Goal: Task Accomplishment & Management: Manage account settings

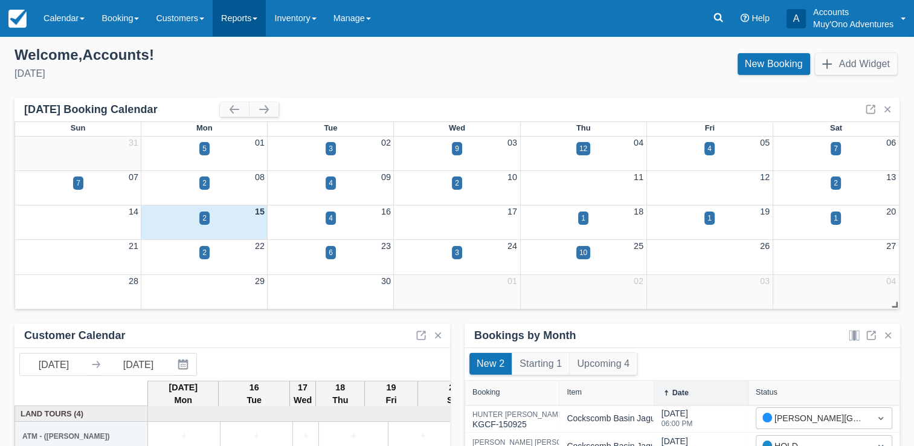
click at [228, 24] on link "Reports" at bounding box center [239, 18] width 53 height 36
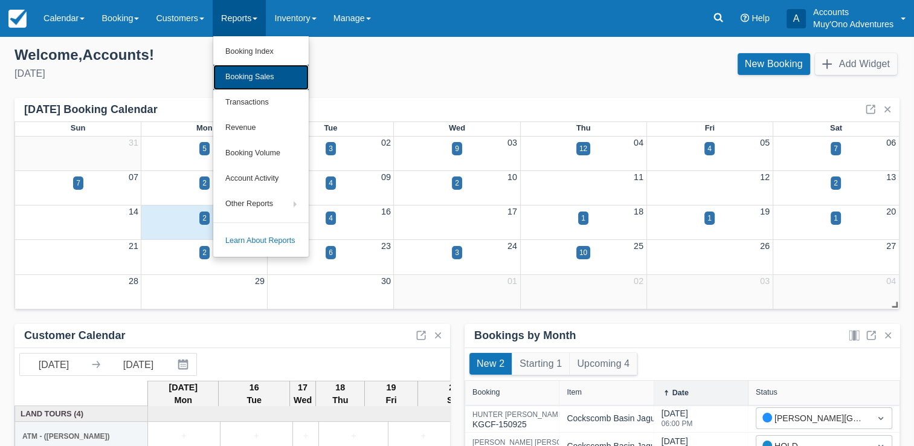
click at [265, 79] on link "Booking Sales" at bounding box center [260, 77] width 95 height 25
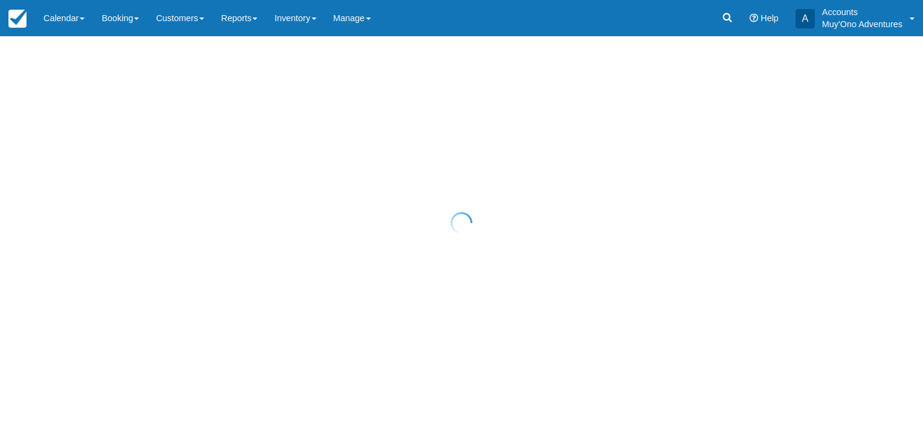
select select "20"
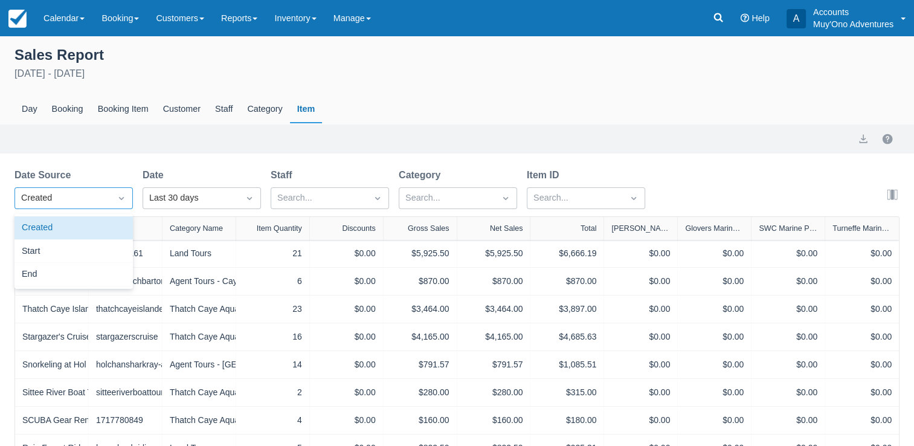
click at [124, 200] on icon "Dropdown icon" at bounding box center [121, 198] width 12 height 12
click at [36, 246] on div "Start" at bounding box center [73, 252] width 118 height 24
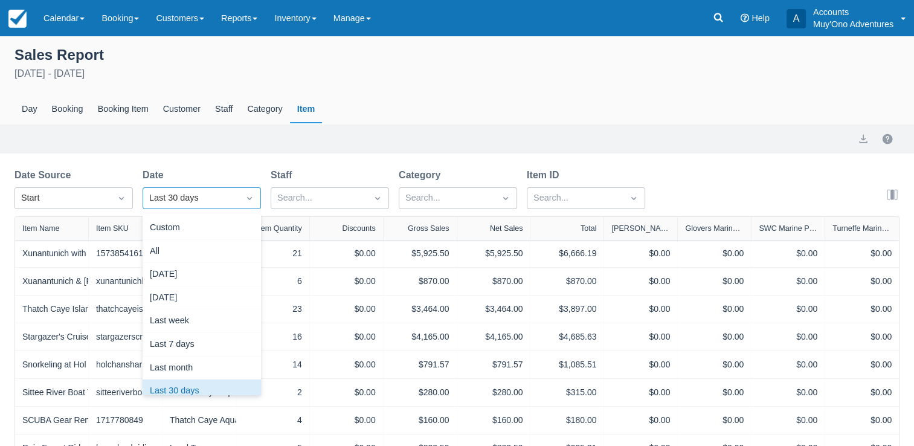
click at [248, 203] on icon "Dropdown icon" at bounding box center [249, 198] width 12 height 12
click at [183, 226] on div "Custom" at bounding box center [202, 228] width 118 height 24
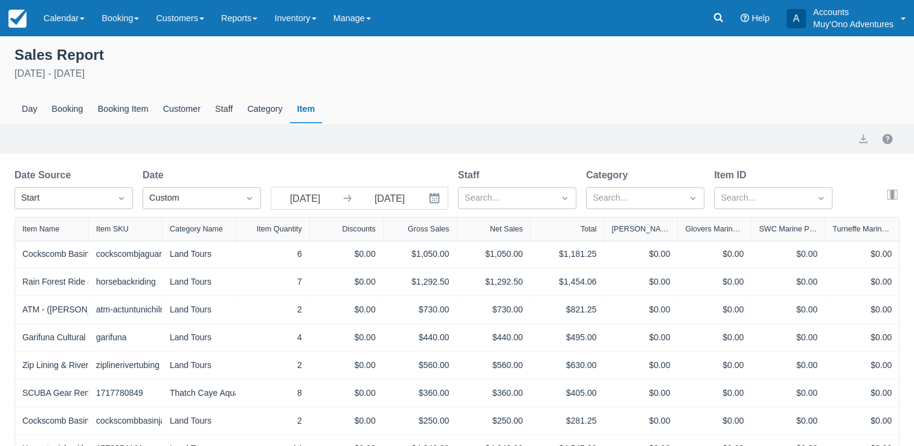
click at [350, 199] on icon at bounding box center [347, 198] width 12 height 12
click at [432, 200] on icon "Interact with the calendar and add the check-in date for your trip." at bounding box center [434, 198] width 10 height 10
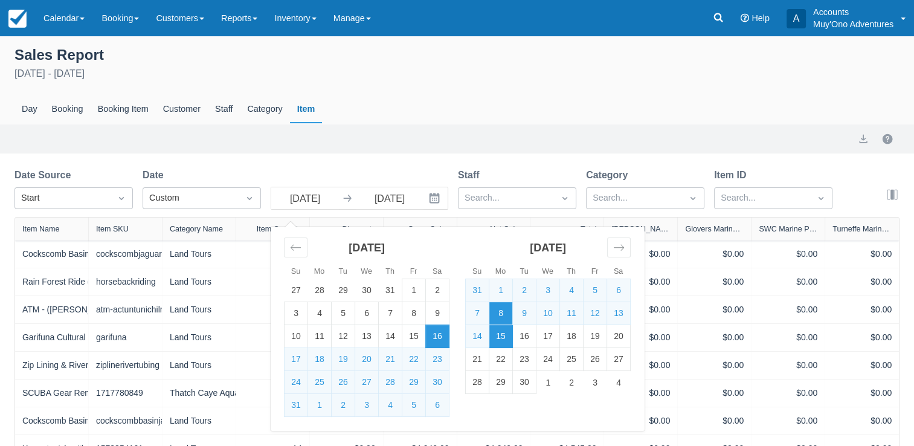
click at [505, 316] on td "8" at bounding box center [501, 313] width 24 height 23
type input "09/08/25"
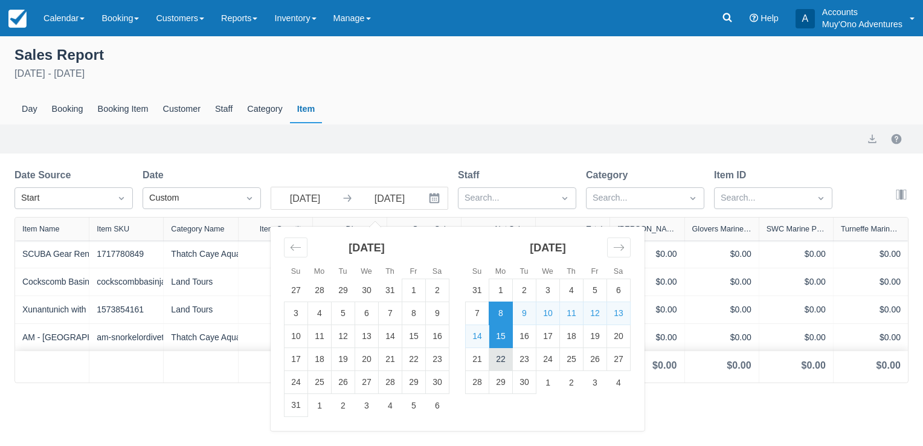
click at [502, 360] on td "22" at bounding box center [501, 359] width 24 height 23
type input "09/22/25"
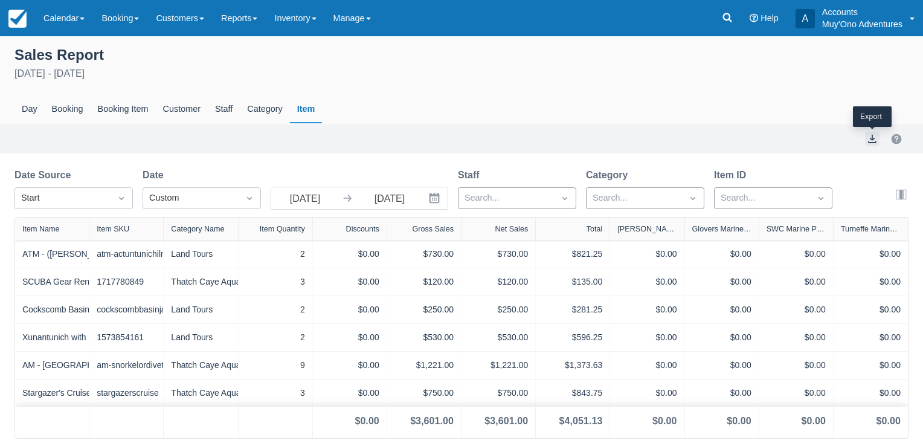
click at [872, 143] on button "export" at bounding box center [872, 139] width 14 height 14
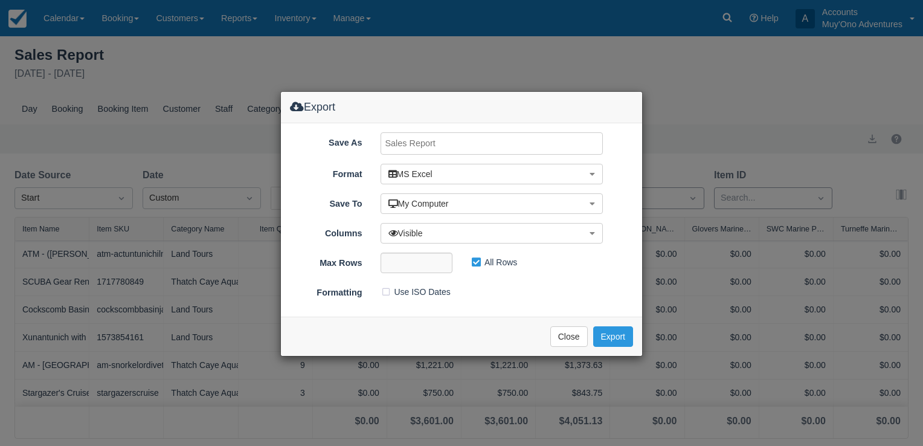
click at [471, 141] on input "Save As" at bounding box center [491, 143] width 223 height 22
type input "CF Tour Log Sept8-22,2025"
click at [615, 341] on button "Export" at bounding box center [613, 336] width 40 height 21
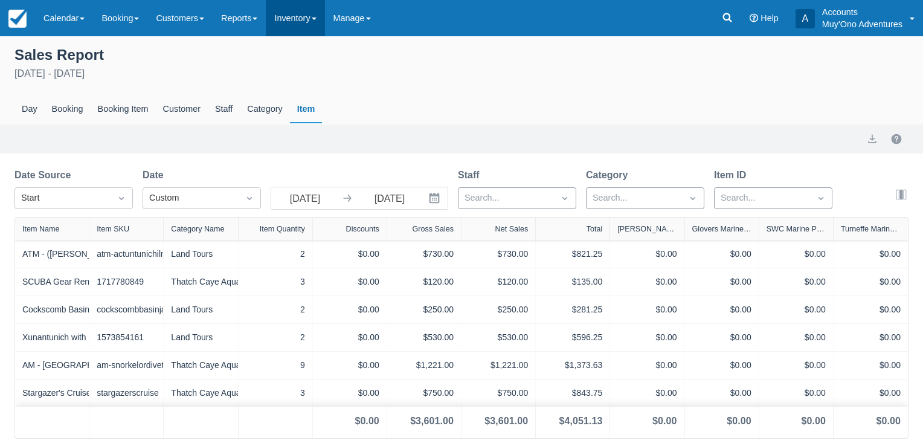
click at [309, 25] on link "Inventory" at bounding box center [295, 18] width 59 height 36
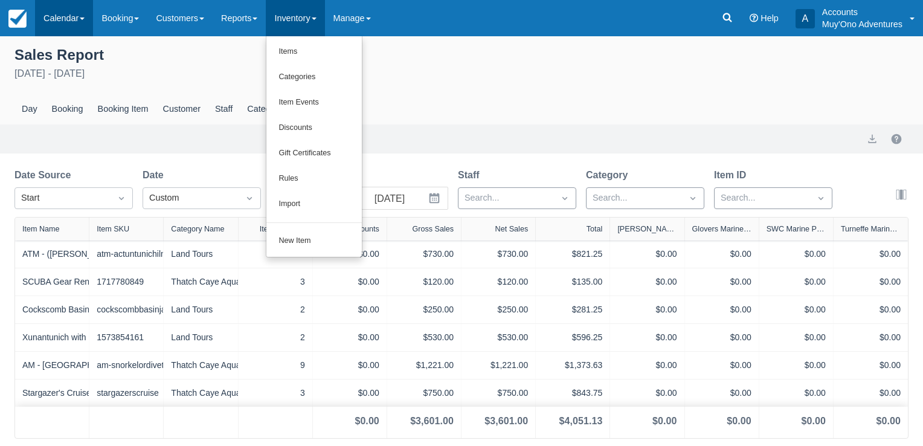
click at [71, 18] on link "Calendar" at bounding box center [64, 18] width 58 height 36
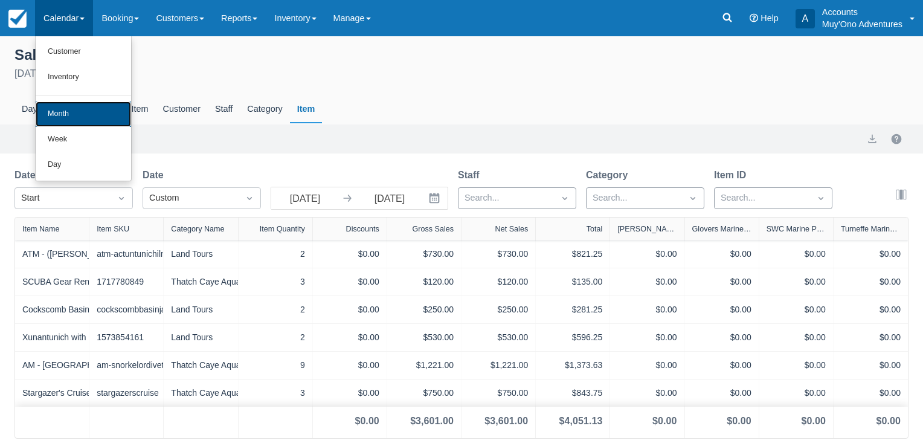
click at [65, 120] on link "Month" at bounding box center [83, 113] width 95 height 25
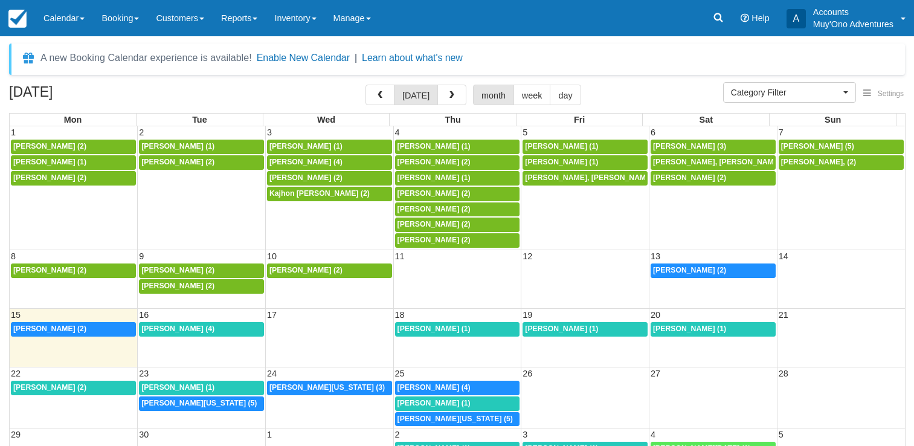
select select
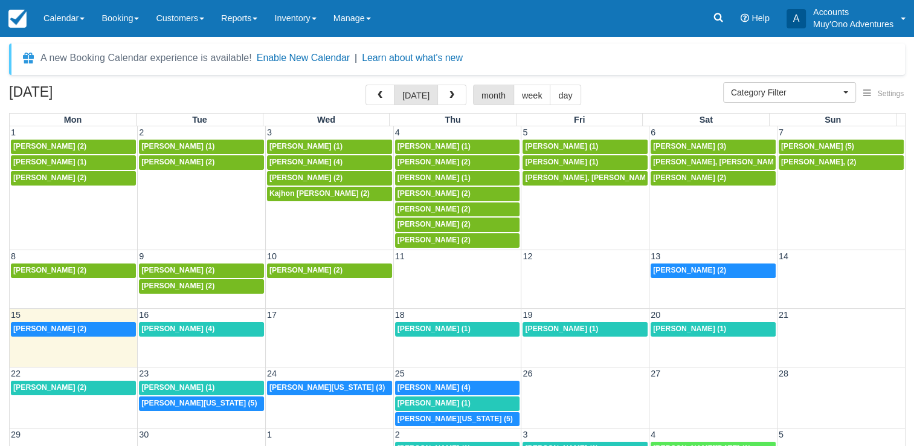
click at [292, 25] on link "Inventory" at bounding box center [295, 18] width 59 height 36
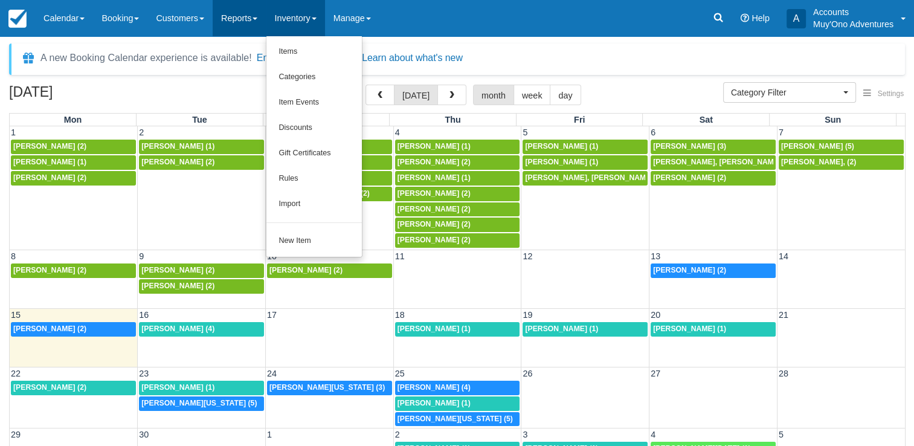
click at [243, 11] on link "Reports" at bounding box center [239, 18] width 53 height 36
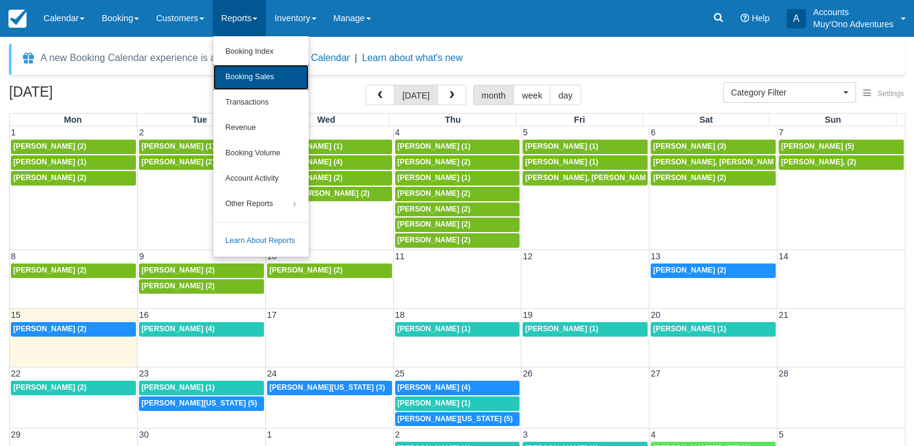
click at [255, 86] on link "Booking Sales" at bounding box center [260, 77] width 95 height 25
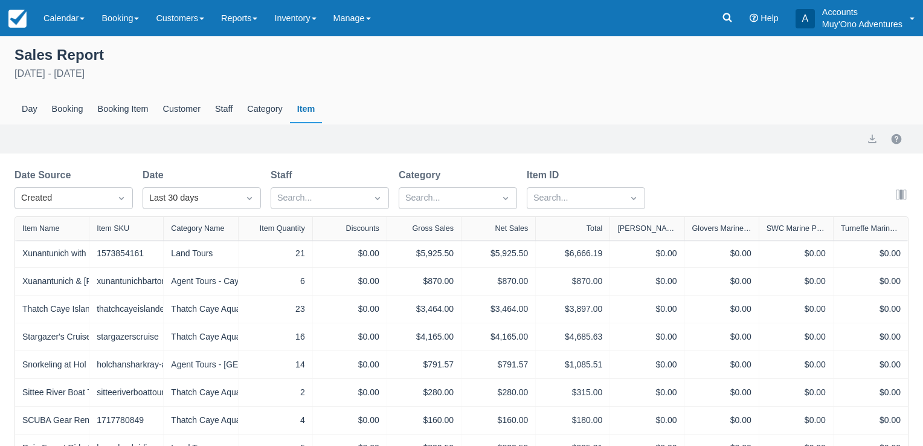
select select "20"
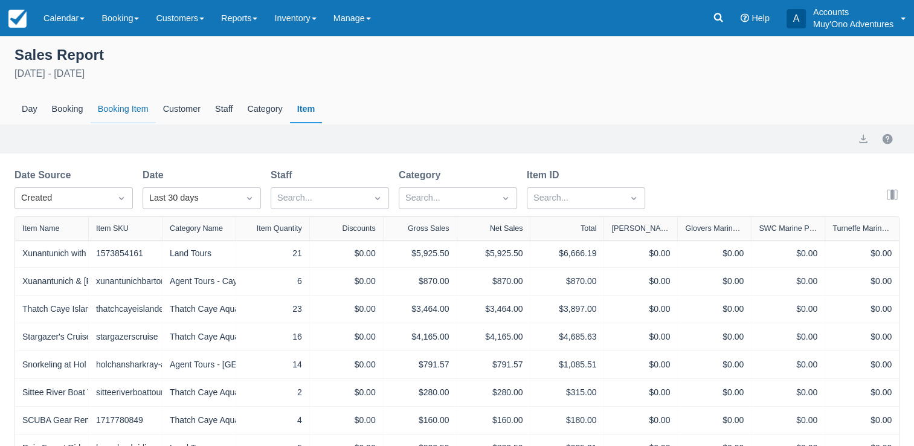
click at [123, 107] on div "Booking Item" at bounding box center [123, 109] width 65 height 28
select select "20"
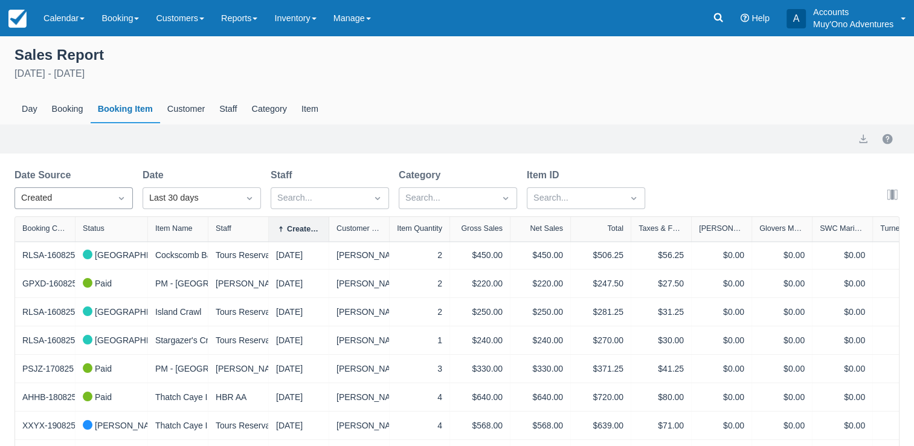
click at [119, 201] on icon "Dropdown icon" at bounding box center [121, 198] width 12 height 12
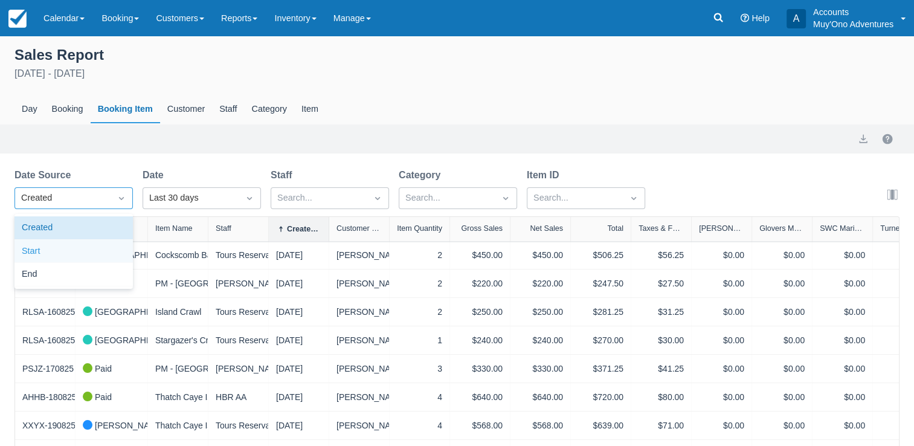
click at [37, 246] on div "Start" at bounding box center [73, 252] width 118 height 24
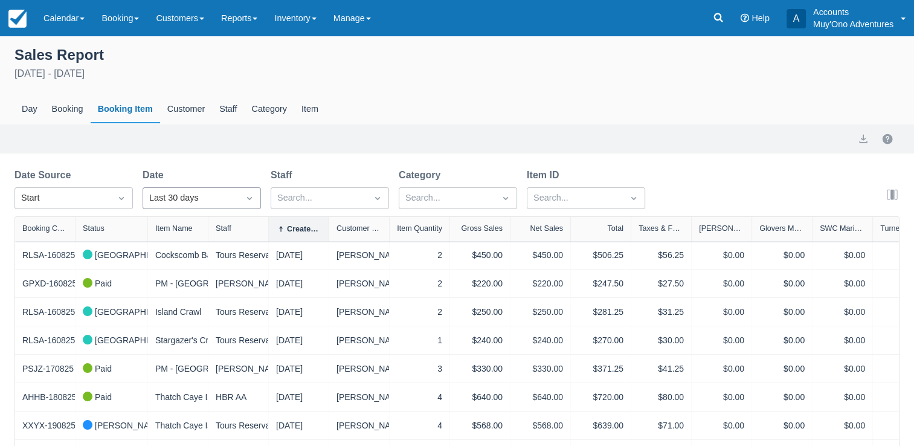
select select "20"
click at [209, 196] on div "Last 30 days" at bounding box center [190, 197] width 83 height 13
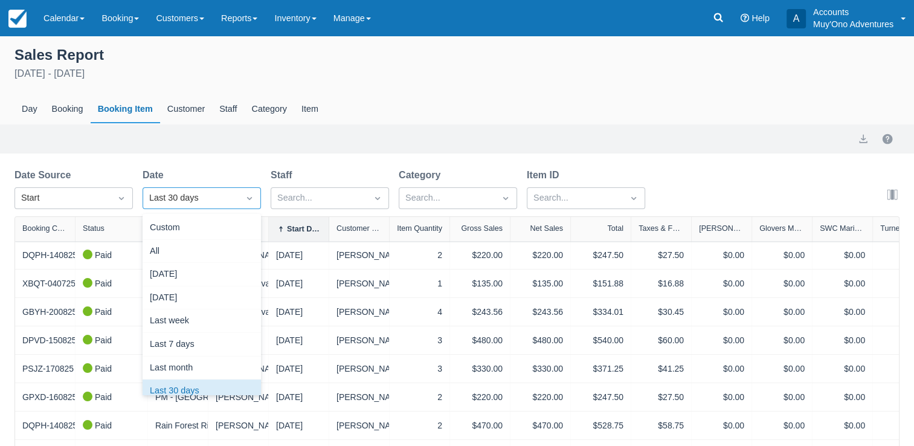
scroll to position [14, 0]
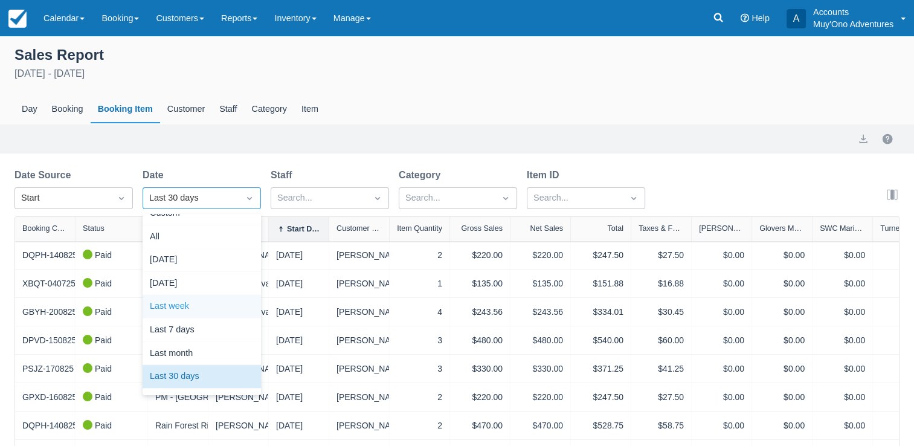
select select "20"
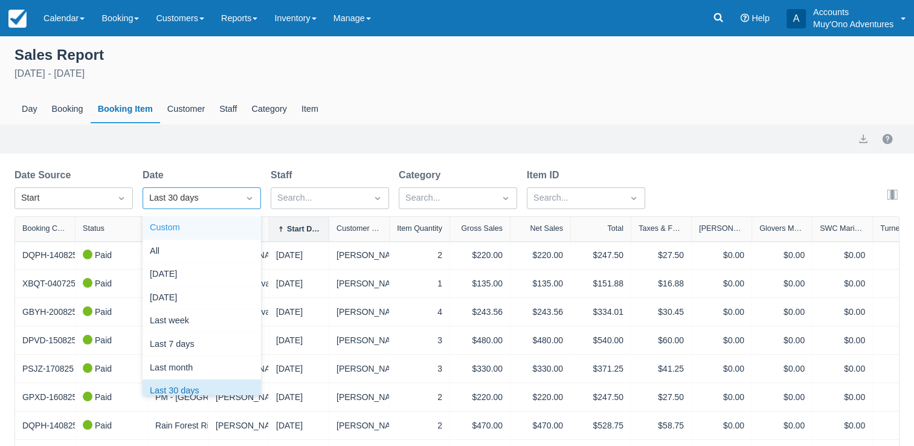
click at [191, 228] on div "Custom" at bounding box center [202, 228] width 118 height 24
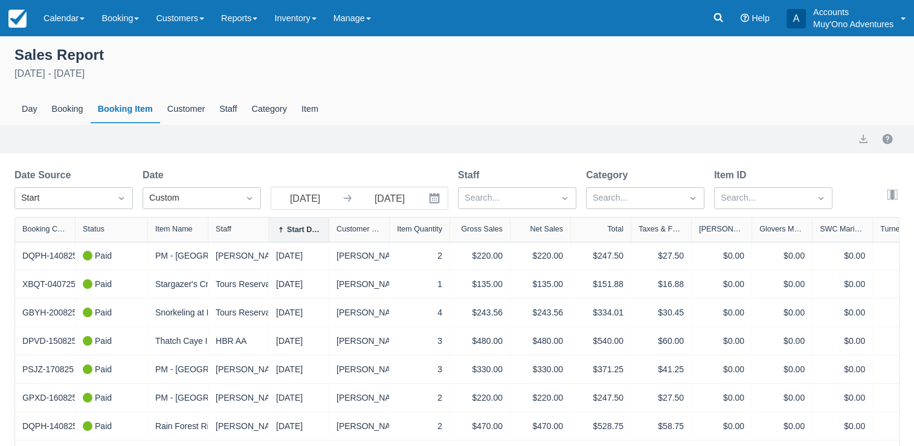
select select "20"
click at [431, 203] on icon "Interact with the calendar and add the check-in date for your trip." at bounding box center [434, 198] width 10 height 10
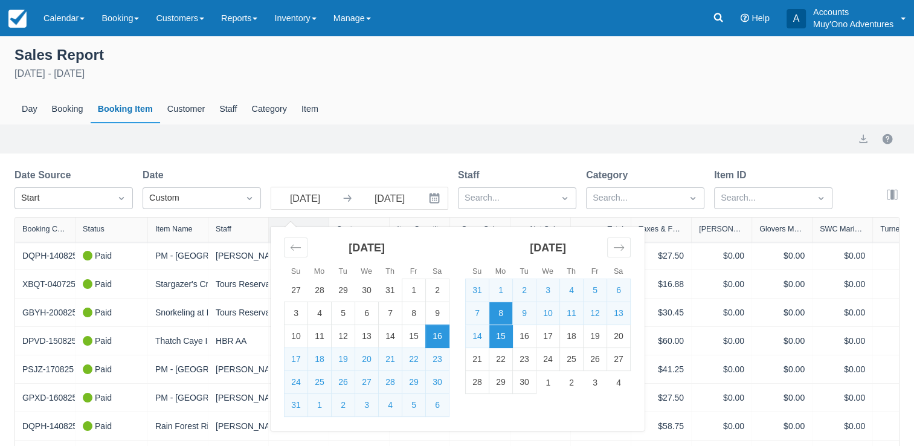
click at [501, 313] on td "8" at bounding box center [501, 313] width 24 height 23
type input "09/08/25"
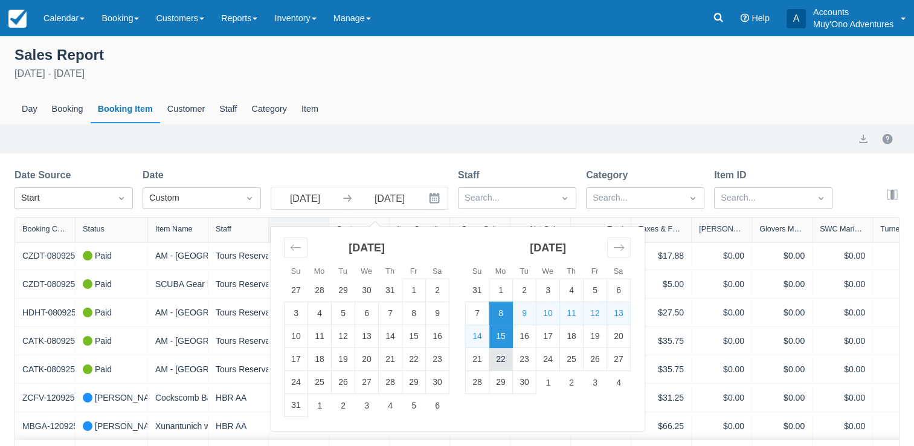
click at [500, 361] on td "22" at bounding box center [501, 359] width 24 height 23
type input "09/22/25"
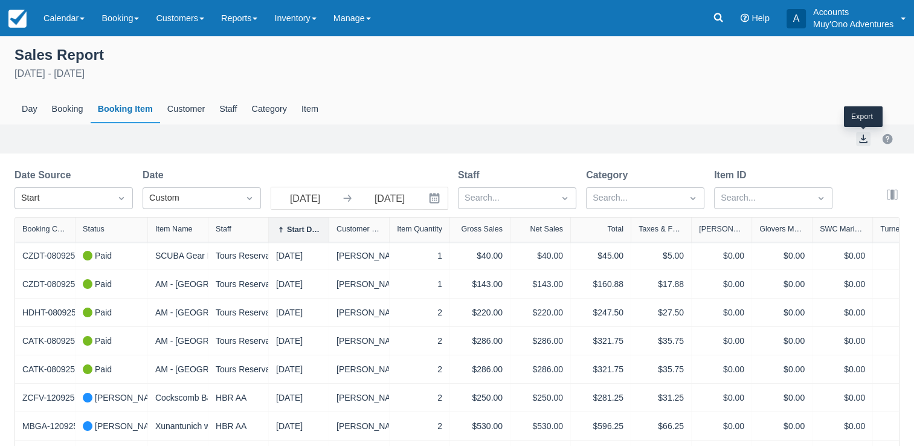
click at [865, 135] on button "export" at bounding box center [863, 139] width 14 height 14
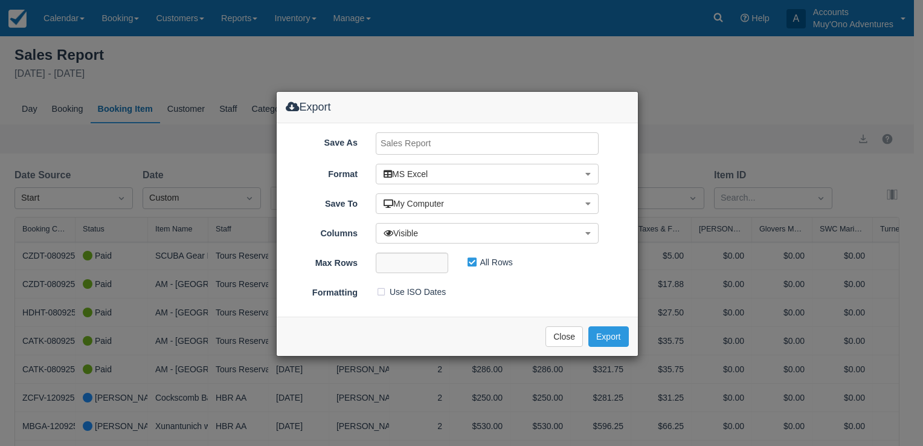
click at [499, 144] on input "Save As" at bounding box center [487, 143] width 223 height 22
type input "CF Tour Log Sept8-15,2025"
click at [602, 335] on button "Export" at bounding box center [608, 336] width 40 height 21
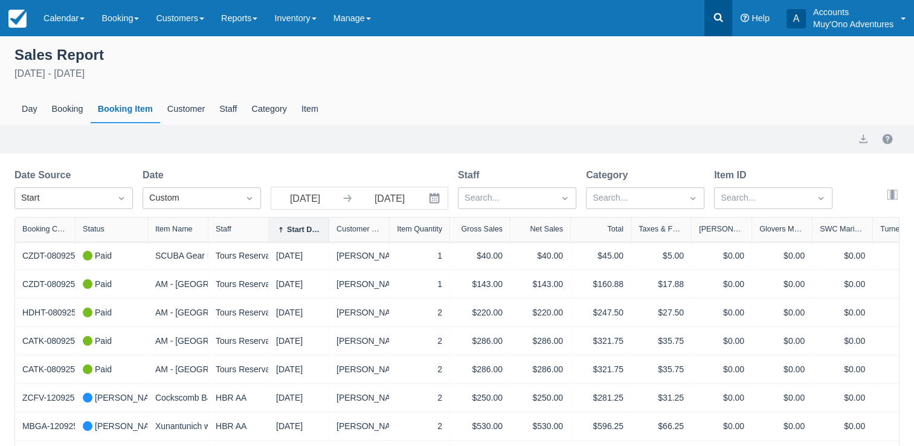
click at [722, 18] on icon at bounding box center [718, 17] width 12 height 12
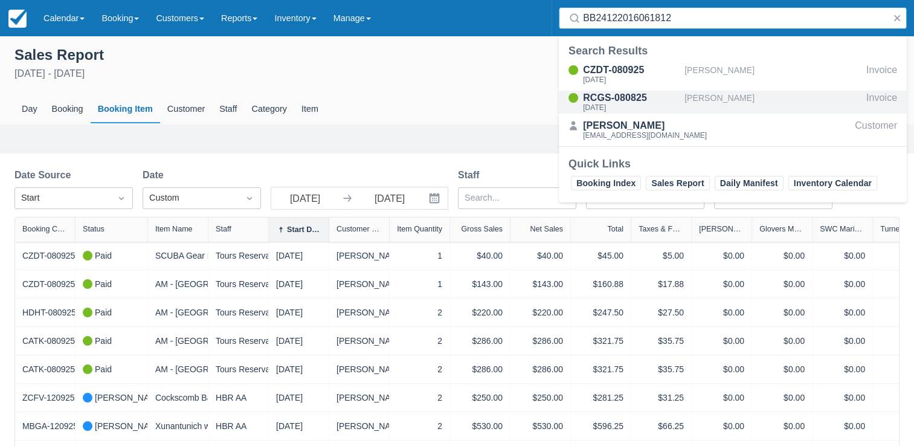
type input "BB24122016061812"
click at [611, 104] on div "Sun Sep 7, 2025" at bounding box center [631, 107] width 97 height 7
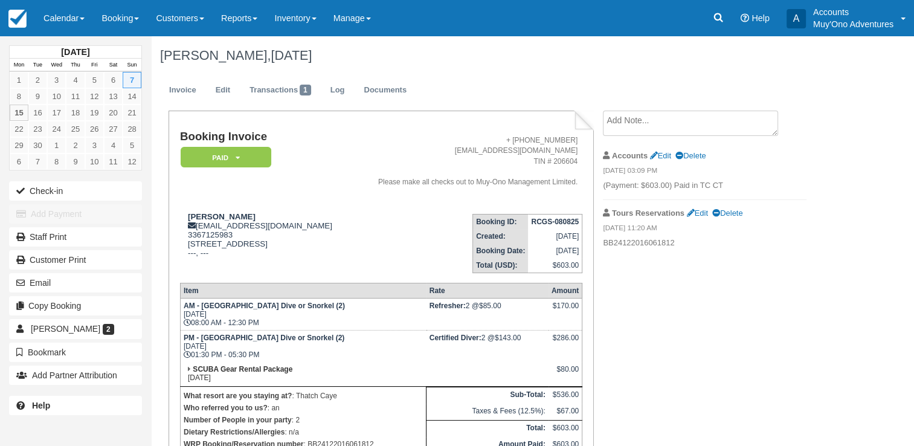
scroll to position [119, 0]
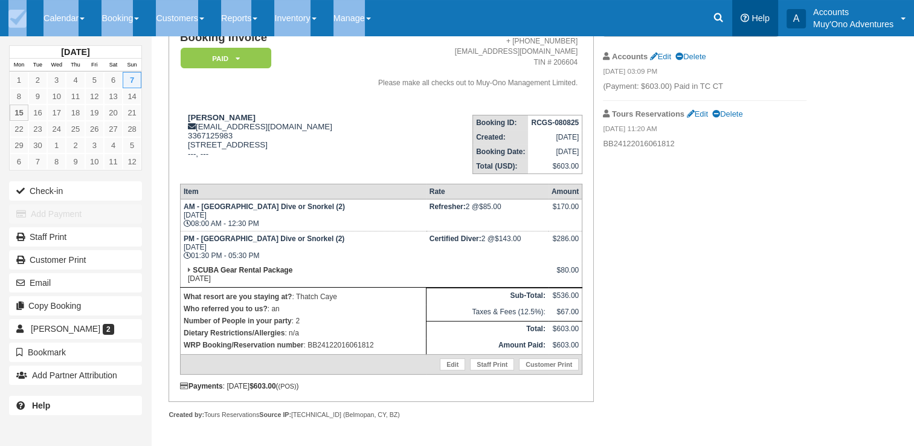
drag, startPoint x: 702, startPoint y: 29, endPoint x: 734, endPoint y: 14, distance: 35.9
click at [734, 14] on div "Menu Calendar Customer Inventory Month Week Day Booking Daily Manifest Daily Li…" at bounding box center [457, 18] width 914 height 36
click at [712, 13] on icon at bounding box center [718, 17] width 12 height 12
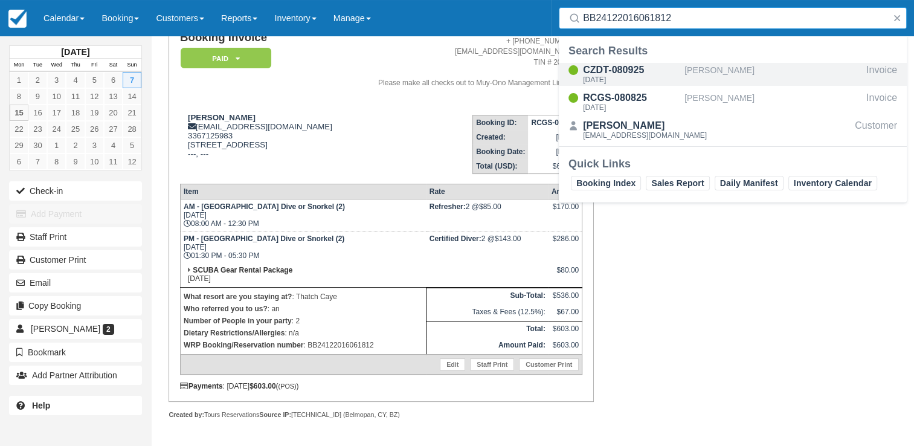
type input "BB24122016061812"
click at [603, 83] on div "CZDT-080925 [DATE]" at bounding box center [631, 74] width 97 height 23
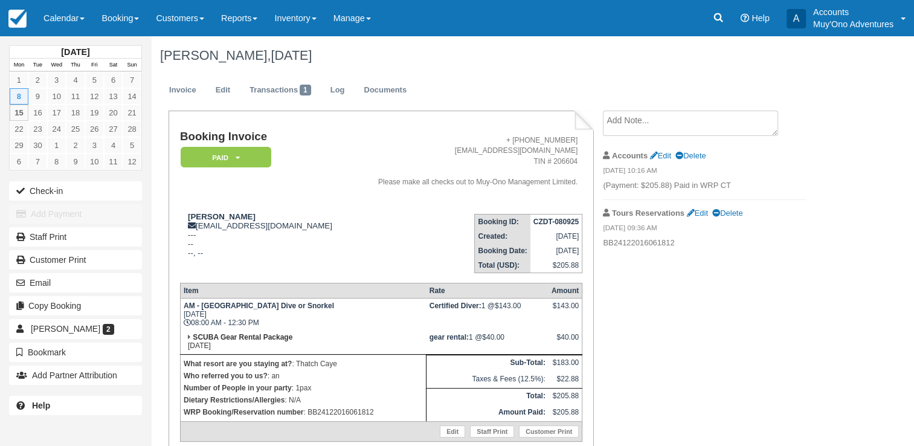
scroll to position [68, 0]
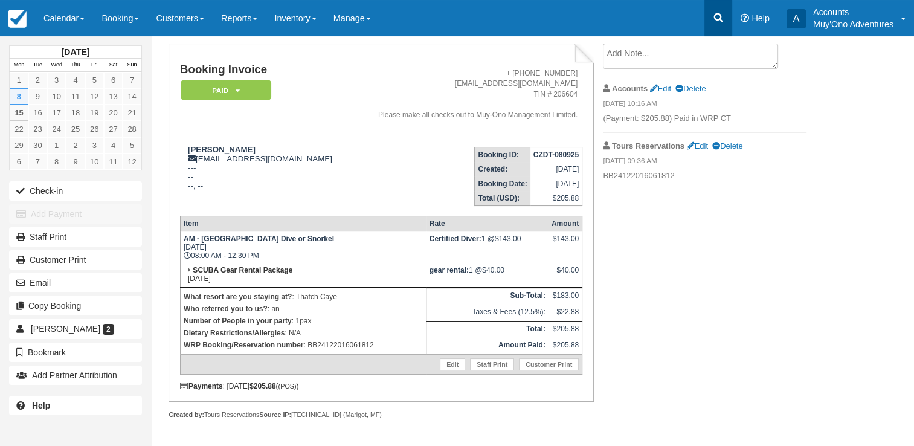
click at [714, 17] on icon at bounding box center [718, 17] width 9 height 9
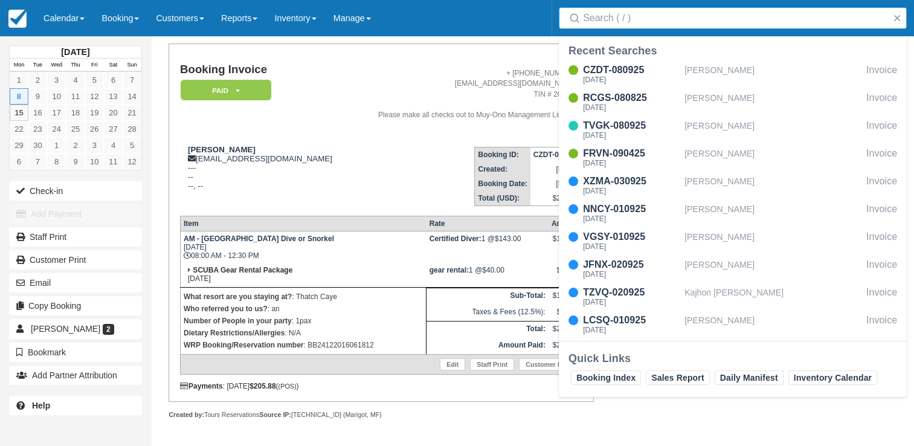
click at [649, 20] on input "Search" at bounding box center [735, 18] width 304 height 22
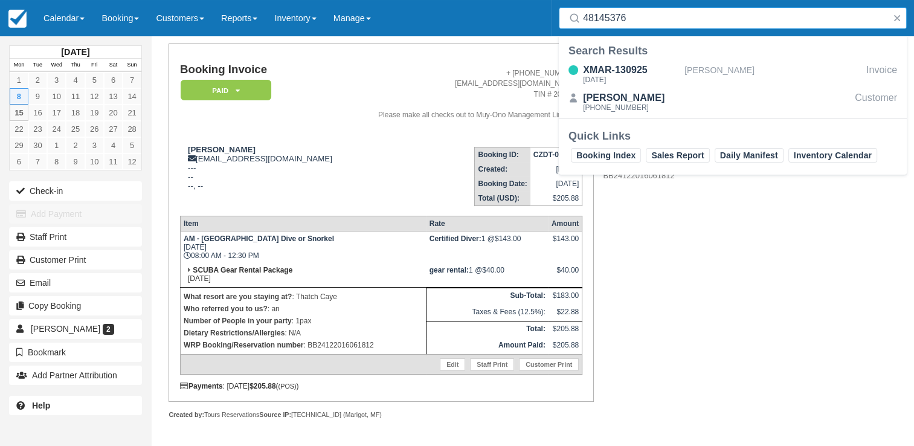
type input "48145376"
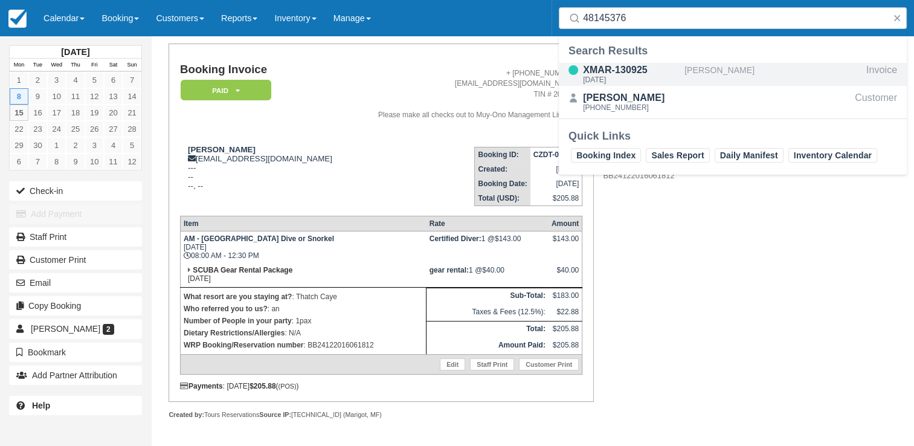
click at [663, 71] on div "XMAR-130925" at bounding box center [631, 70] width 97 height 14
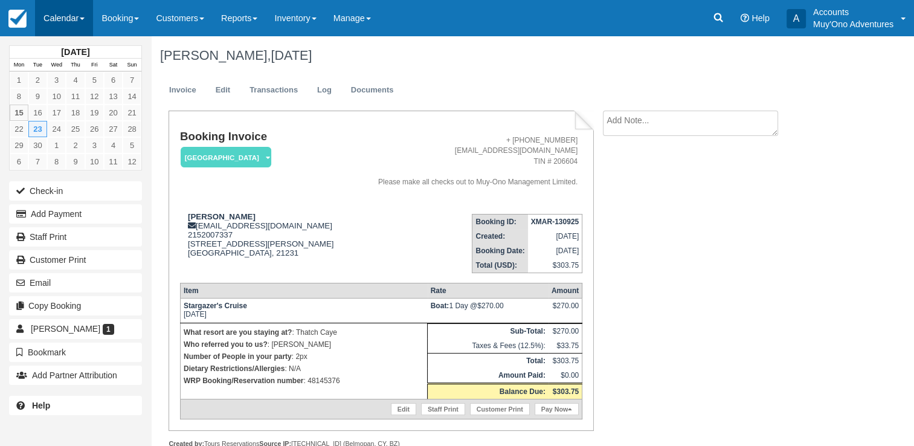
click at [63, 18] on link "Calendar" at bounding box center [64, 18] width 58 height 36
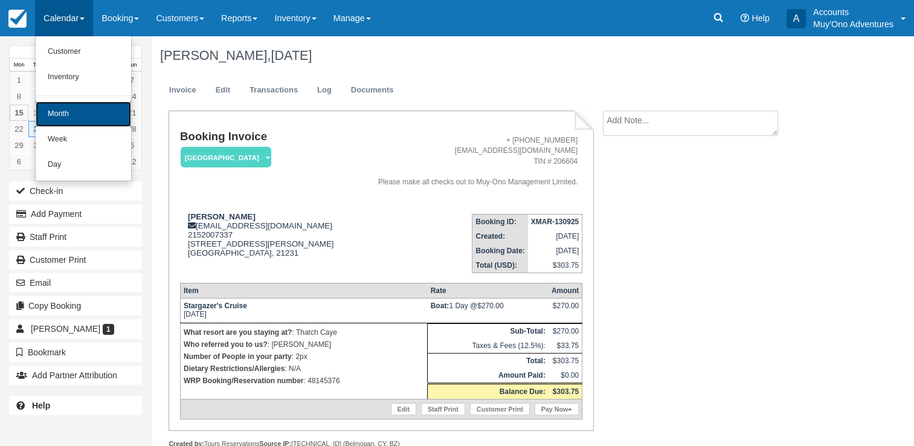
click at [69, 111] on link "Month" at bounding box center [83, 113] width 95 height 25
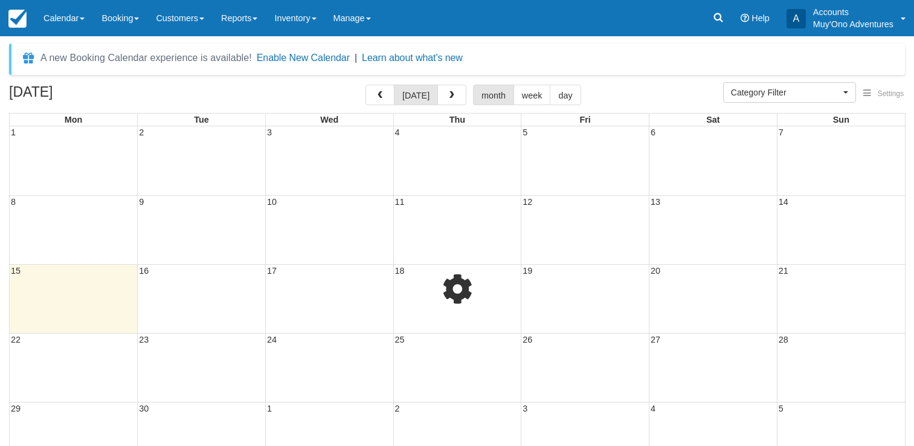
select select
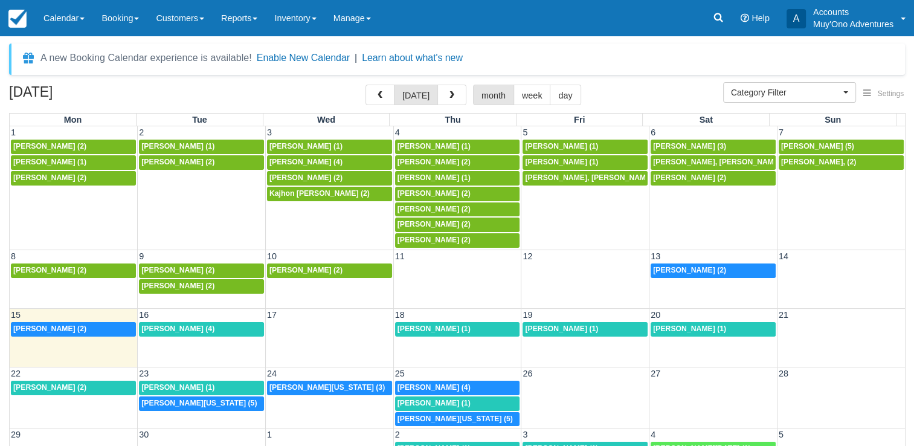
scroll to position [1, 0]
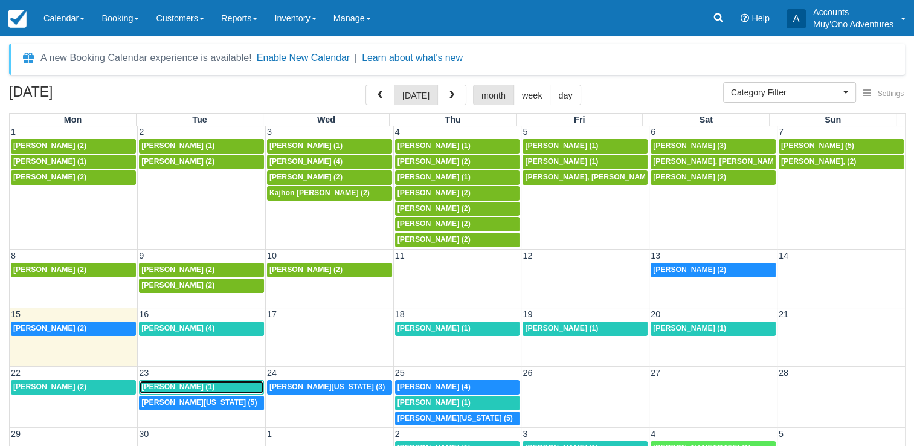
click at [158, 385] on span "[PERSON_NAME] (1)" at bounding box center [177, 386] width 73 height 8
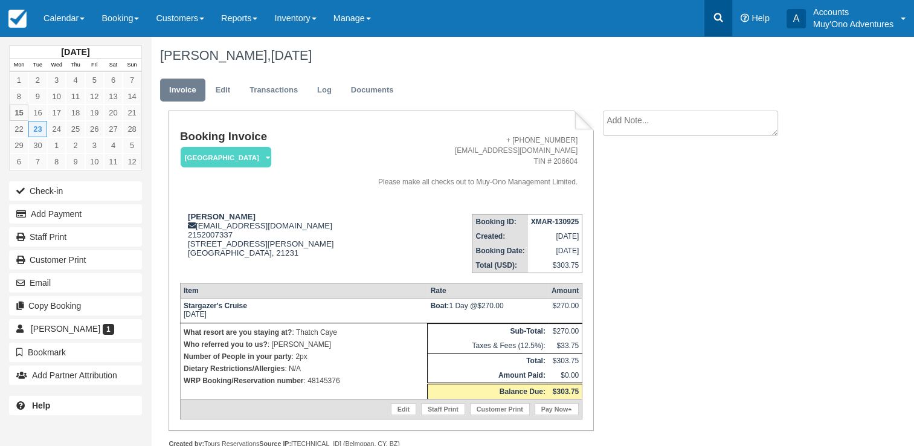
click at [727, 24] on link at bounding box center [718, 18] width 28 height 36
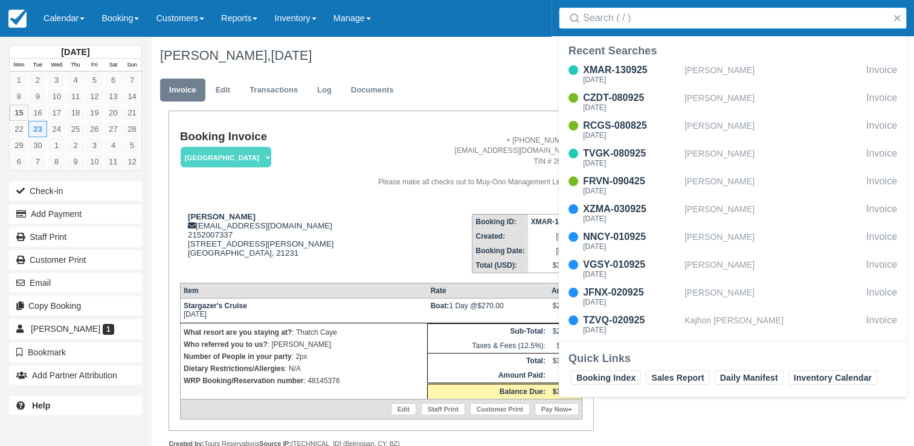
click at [713, 22] on input "Search" at bounding box center [735, 18] width 304 height 22
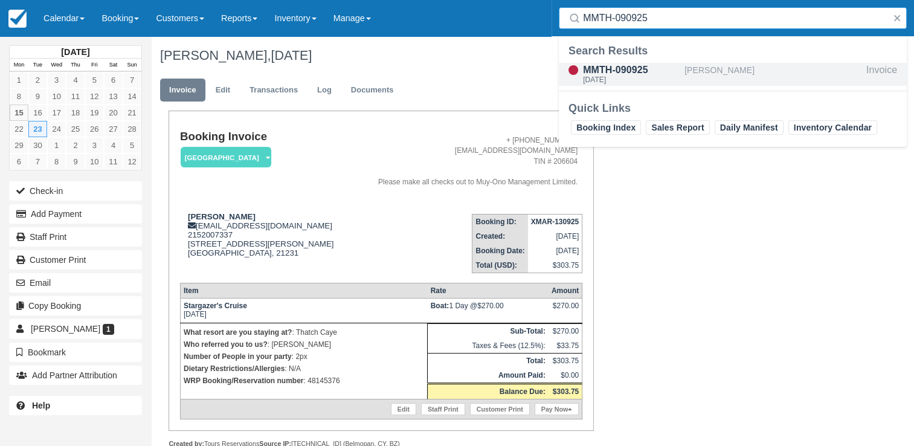
type input "MMTH-090925"
click at [721, 68] on div "[PERSON_NAME]" at bounding box center [772, 74] width 177 height 23
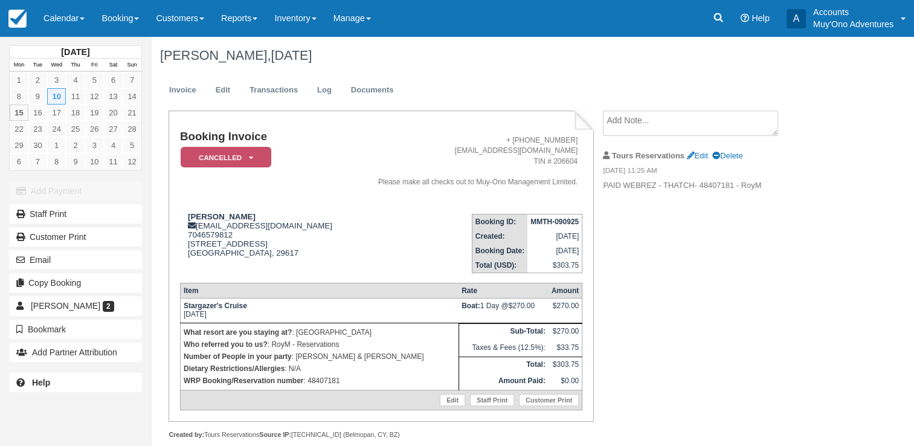
scroll to position [21, 0]
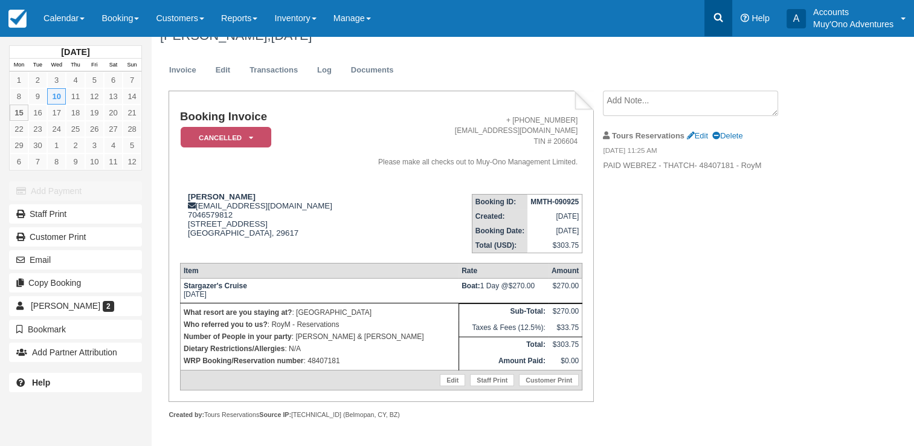
click at [710, 19] on link at bounding box center [718, 18] width 28 height 36
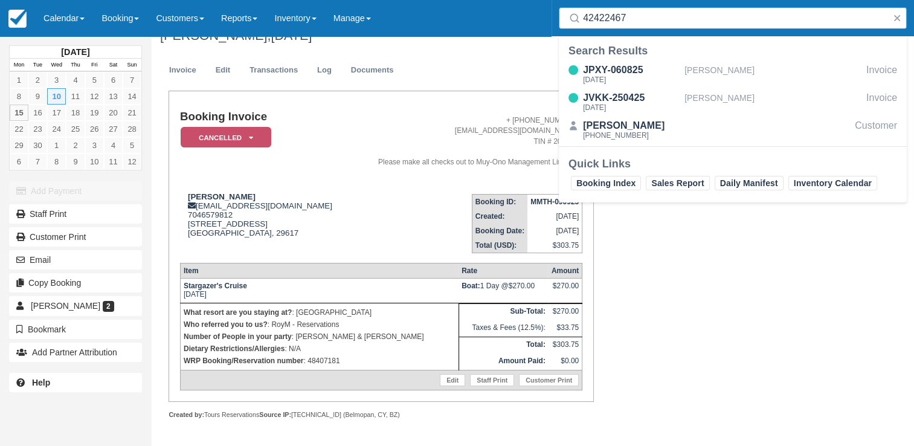
type input "42422467"
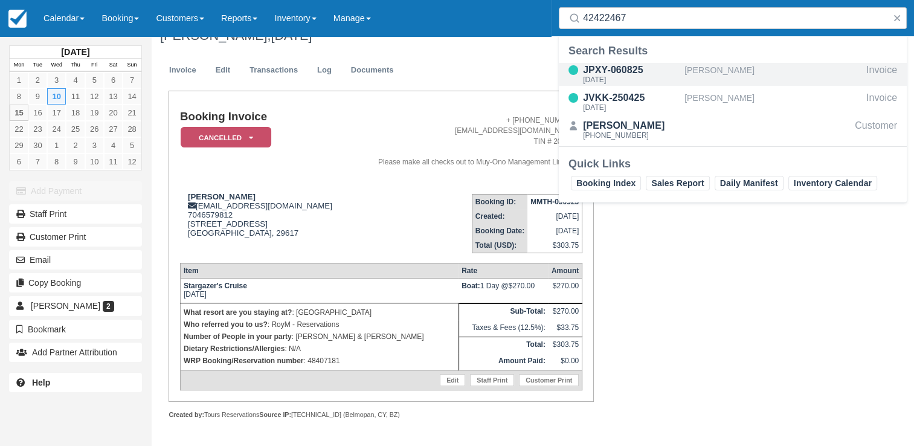
click at [703, 77] on div "[PERSON_NAME]" at bounding box center [772, 74] width 177 height 23
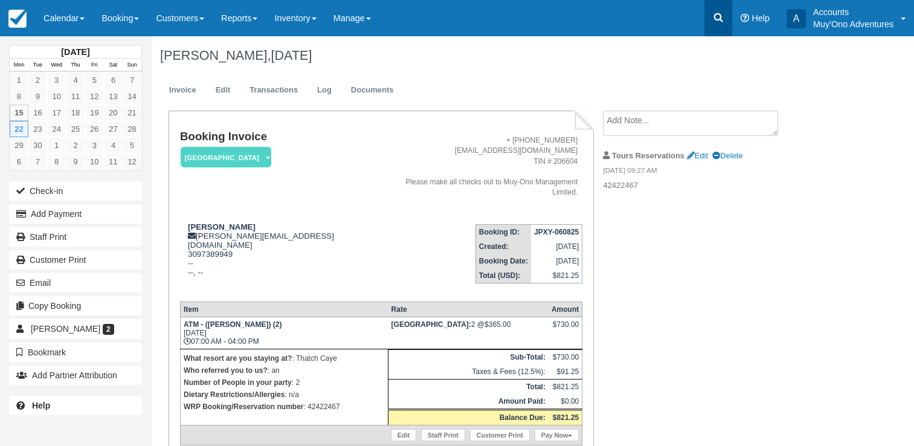
click at [717, 18] on icon at bounding box center [718, 17] width 12 height 12
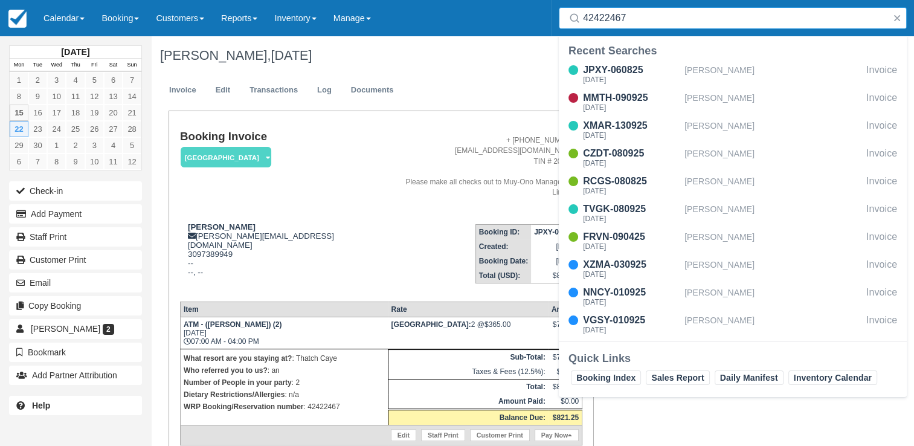
type input "42422467"
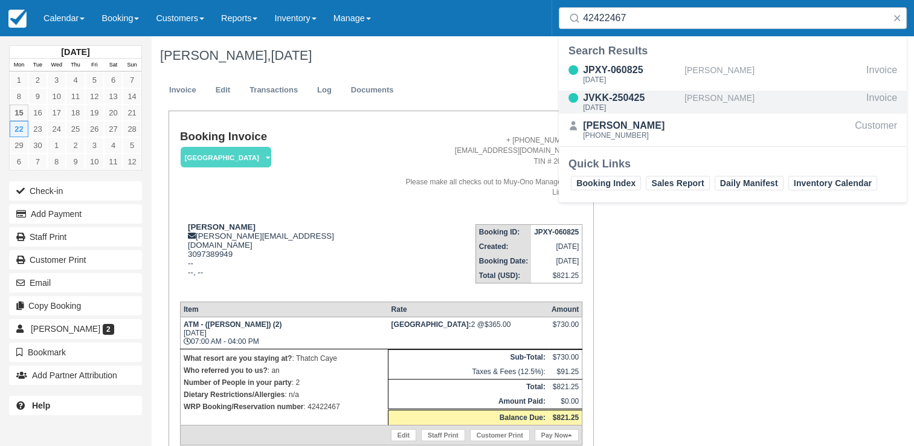
click at [658, 108] on div "[DATE]" at bounding box center [631, 107] width 97 height 7
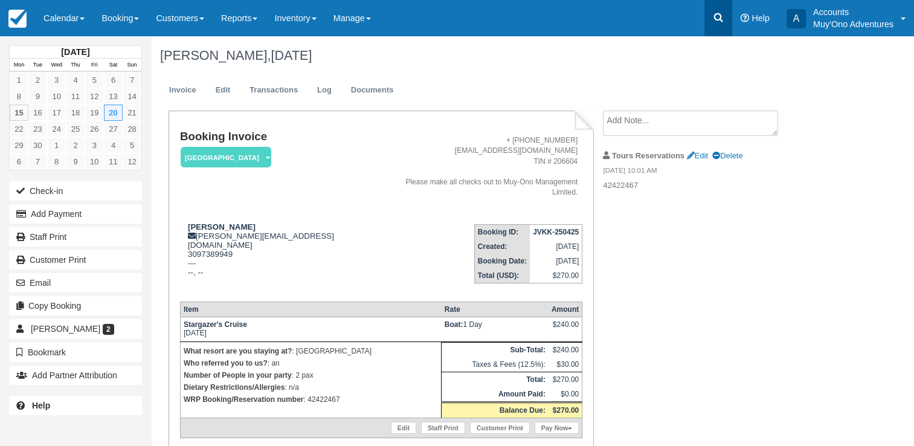
click at [705, 14] on link at bounding box center [718, 18] width 28 height 36
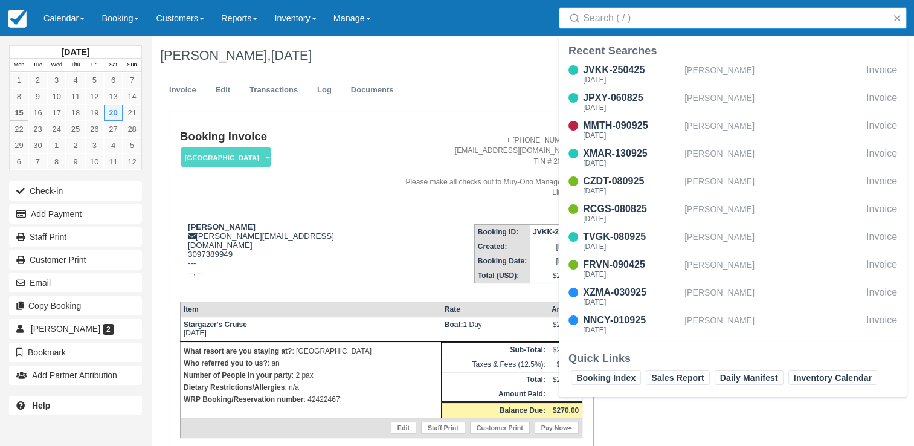
click at [629, 15] on input "Search" at bounding box center [735, 18] width 304 height 22
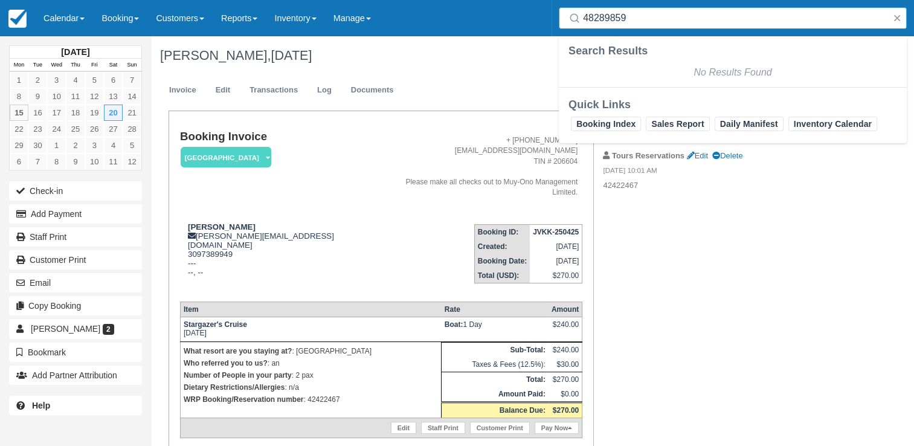
type input "48289859"
drag, startPoint x: 643, startPoint y: 18, endPoint x: 531, endPoint y: 18, distance: 111.7
click at [531, 18] on div "Menu Calendar Customer Inventory Month Week Day Booking Daily Manifest Daily Li…" at bounding box center [457, 18] width 914 height 36
drag, startPoint x: 649, startPoint y: 13, endPoint x: 551, endPoint y: 24, distance: 98.4
click at [551, 24] on div "Search 48289859" at bounding box center [732, 18] width 362 height 36
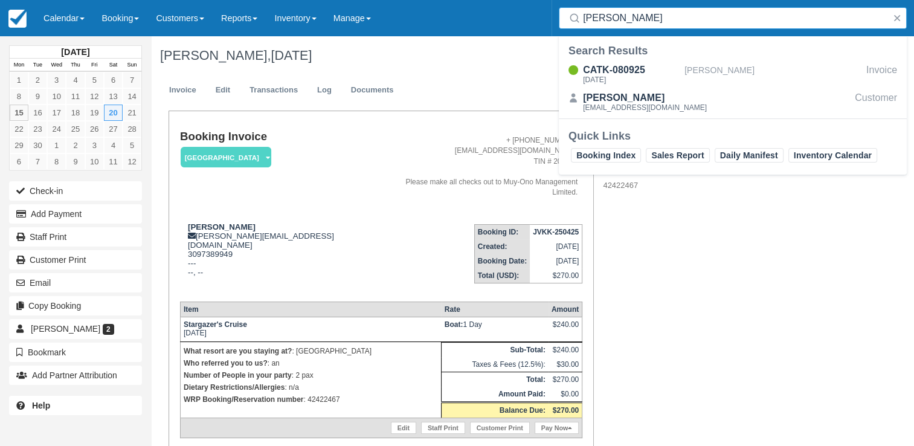
type input "CHRIS TAYLOR"
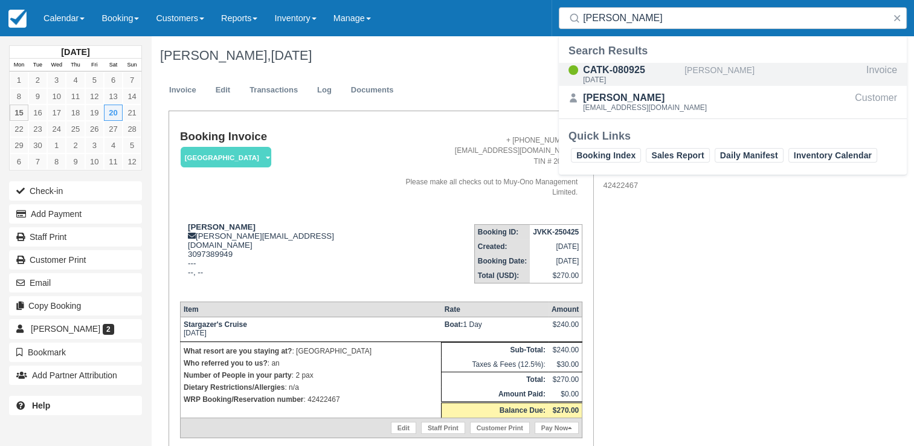
click at [638, 71] on div "CATK-080925" at bounding box center [631, 70] width 97 height 14
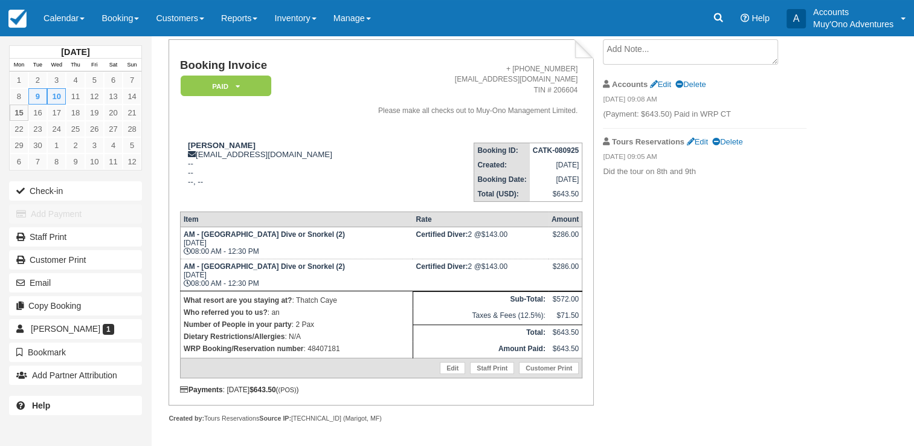
scroll to position [75, 0]
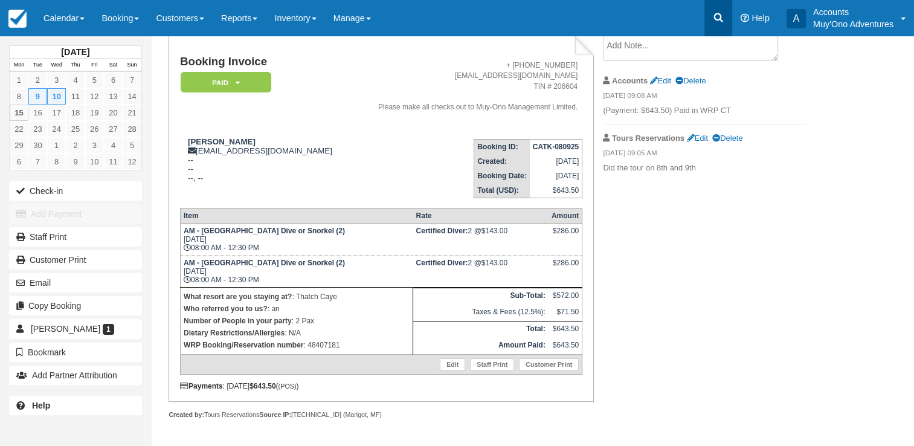
click at [725, 19] on link at bounding box center [718, 18] width 28 height 36
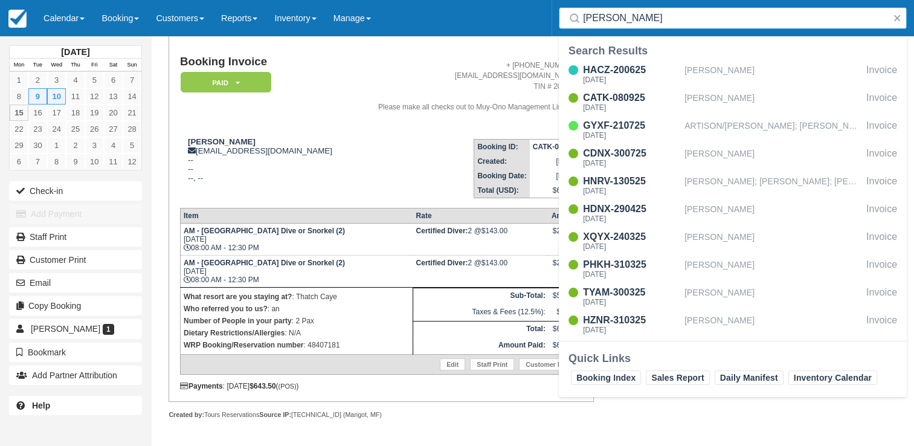
type input "TAYLOR"
drag, startPoint x: 647, startPoint y: 12, endPoint x: 504, endPoint y: 30, distance: 144.8
click at [504, 30] on div "Menu Calendar Customer Inventory Month Week Day Booking Daily Manifest Daily Li…" at bounding box center [457, 18] width 914 height 36
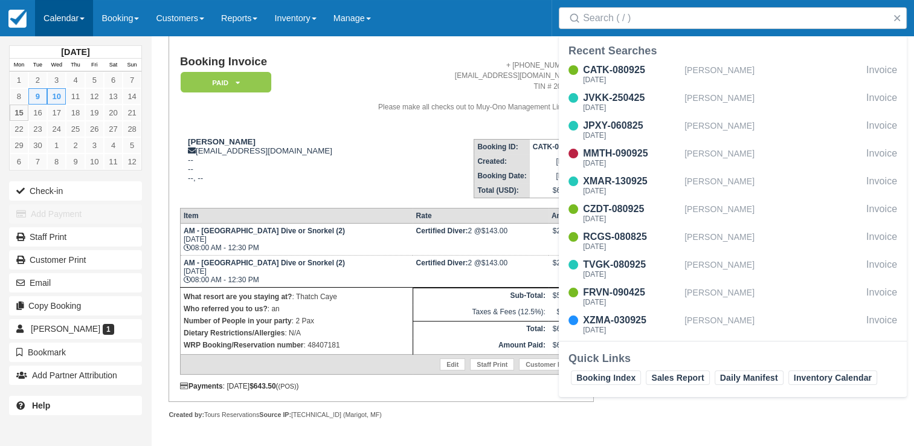
click at [41, 16] on link "Calendar" at bounding box center [64, 18] width 58 height 36
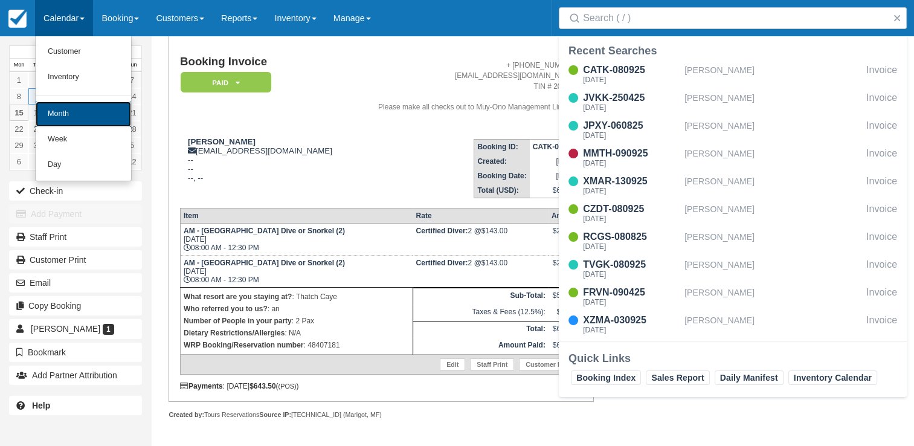
click at [73, 113] on link "Month" at bounding box center [83, 113] width 95 height 25
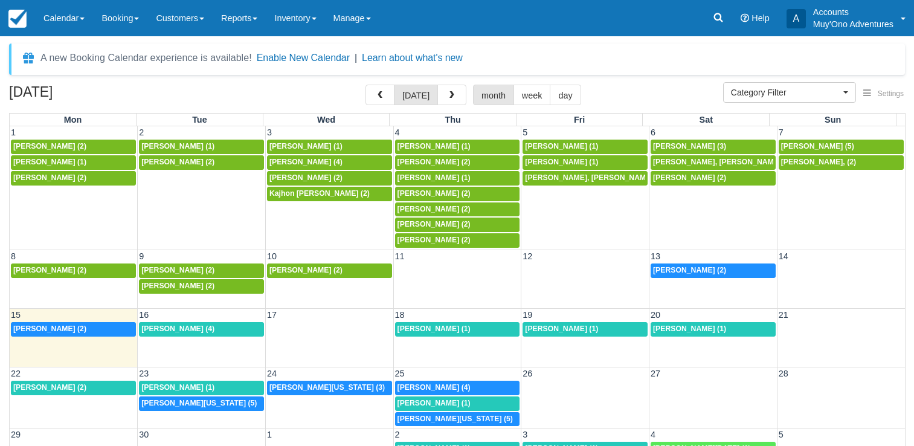
select select
click at [186, 269] on span "[PERSON_NAME] (2)" at bounding box center [177, 270] width 73 height 8
select select
click at [324, 272] on div "8a [PERSON_NAME] (2)" at bounding box center [329, 271] width 120 height 10
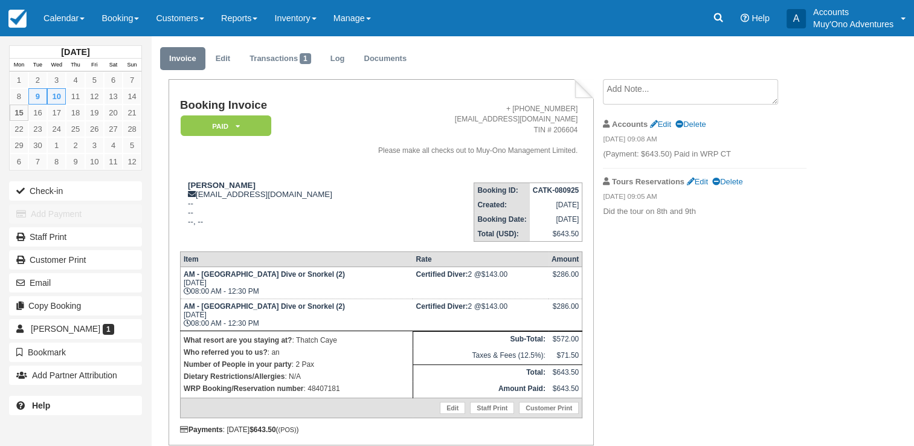
scroll to position [33, 0]
click at [721, 22] on icon at bounding box center [718, 17] width 12 height 12
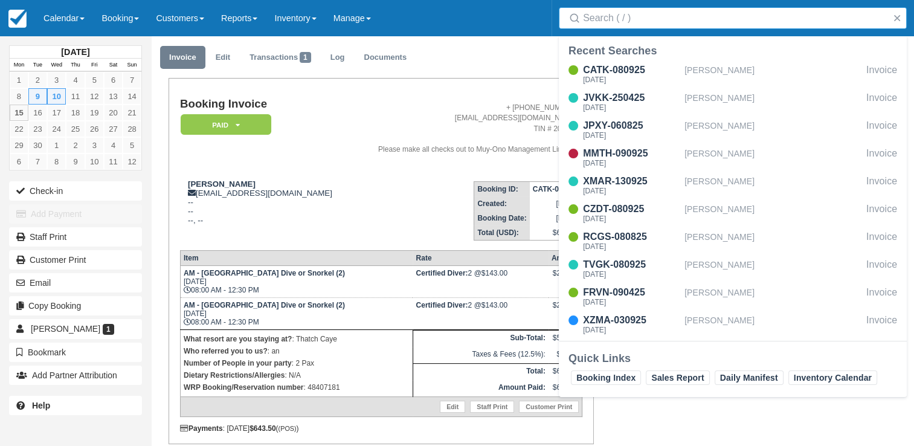
click at [679, 25] on input "Search" at bounding box center [735, 18] width 304 height 22
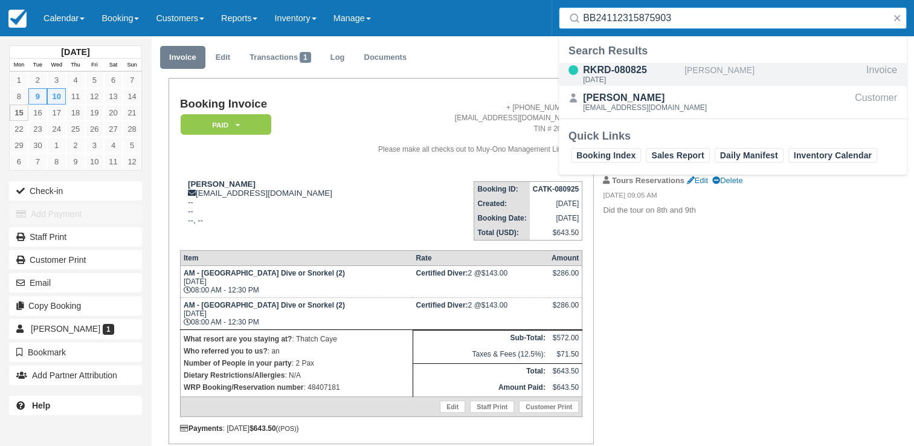
type input "BB24112315875903"
click at [663, 75] on div "RKRD-080825" at bounding box center [631, 70] width 97 height 14
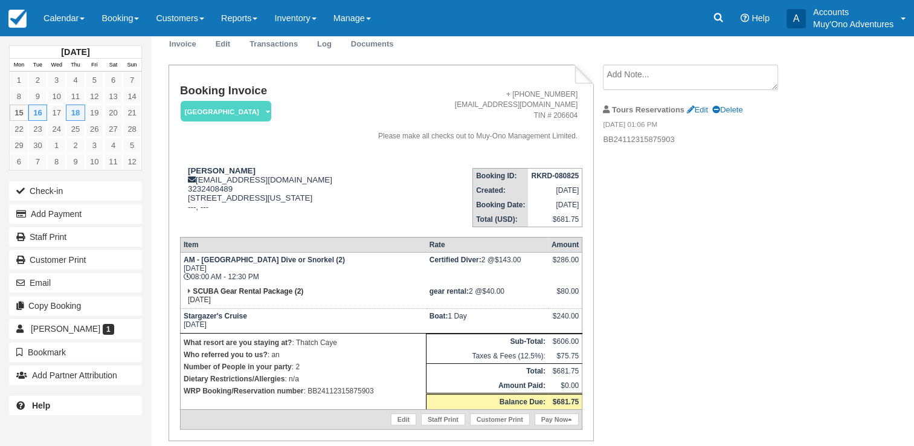
scroll to position [48, 0]
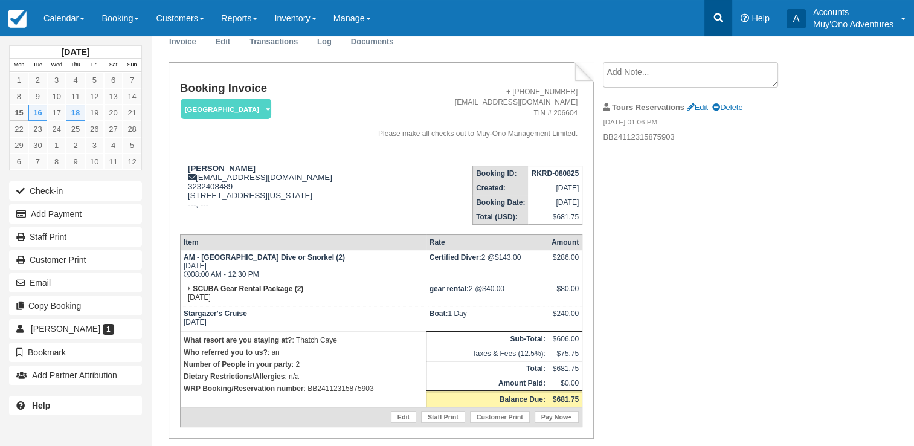
click at [716, 16] on icon at bounding box center [718, 17] width 12 height 12
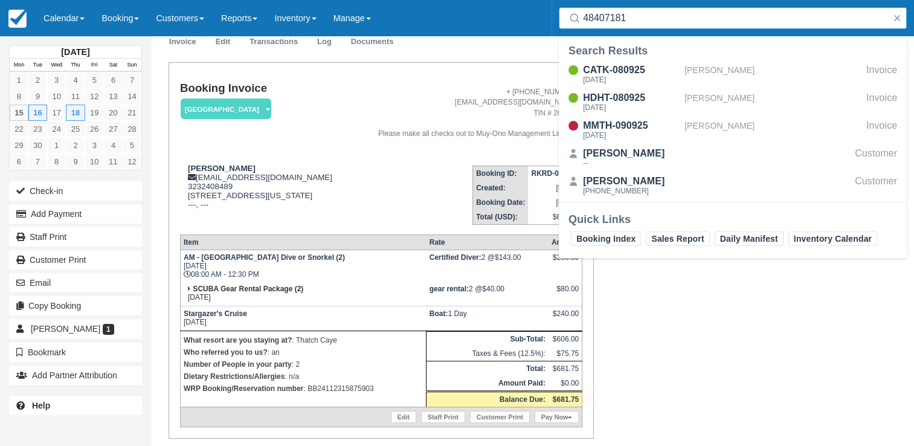
type input "48407181"
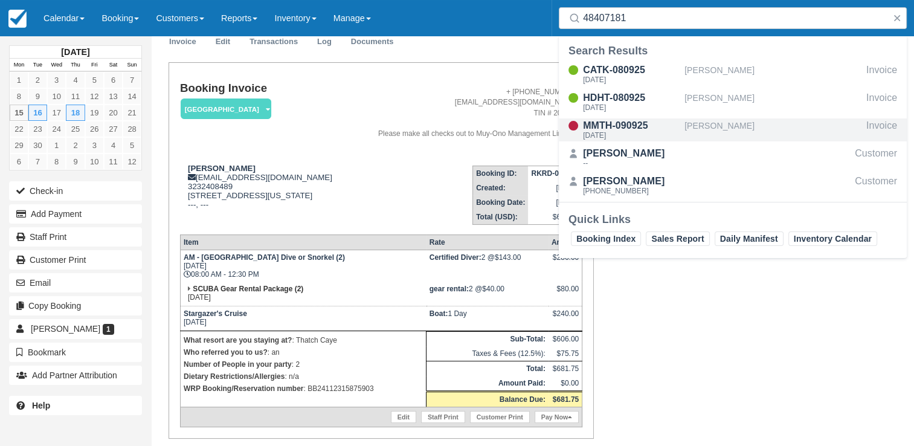
click at [728, 124] on div "[PERSON_NAME]" at bounding box center [772, 129] width 177 height 23
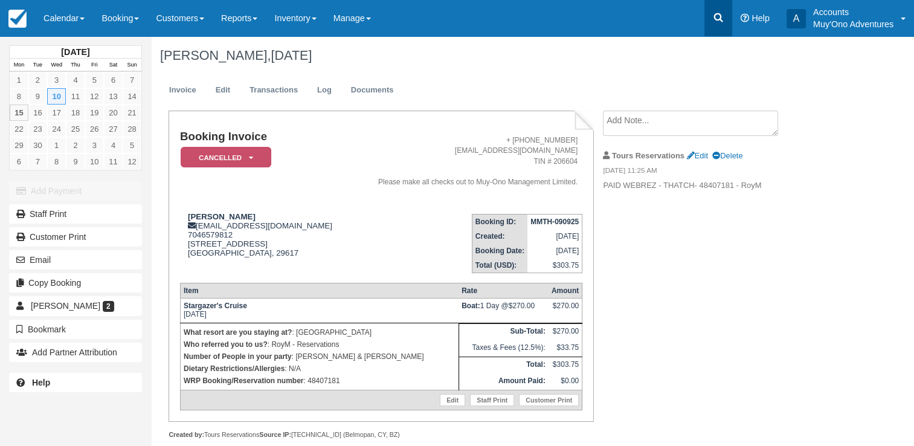
click at [722, 24] on link at bounding box center [718, 18] width 28 height 36
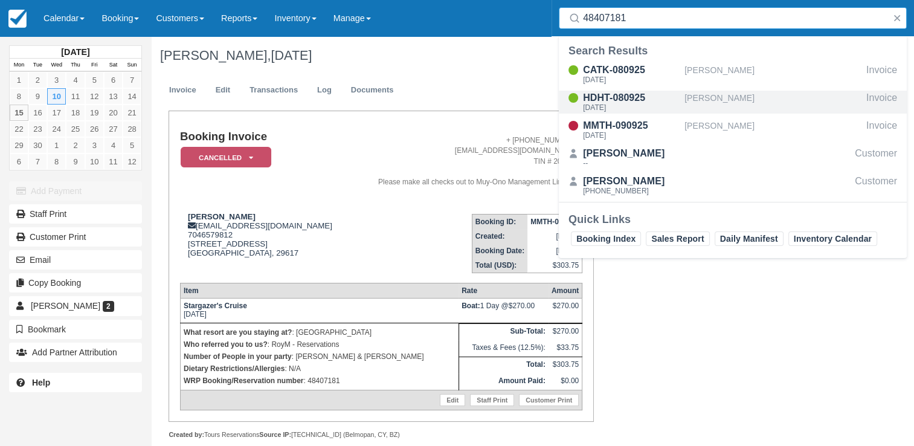
type input "48407181"
click at [709, 95] on div "John Croley" at bounding box center [772, 102] width 177 height 23
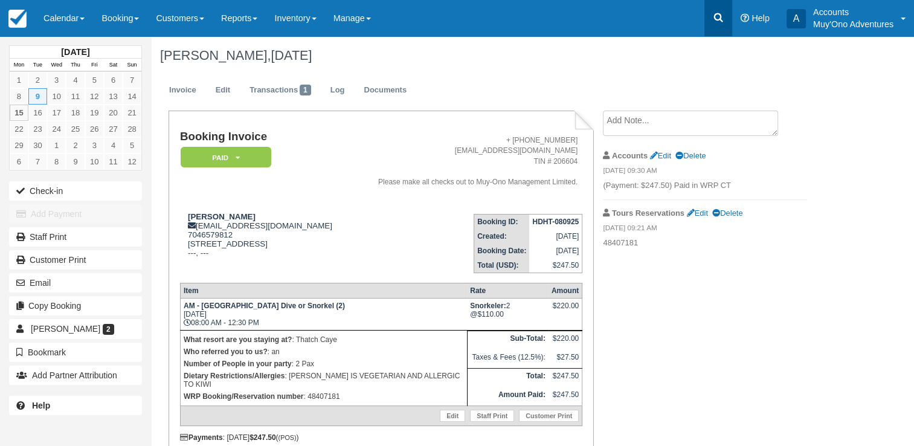
click at [718, 18] on icon at bounding box center [718, 17] width 12 height 12
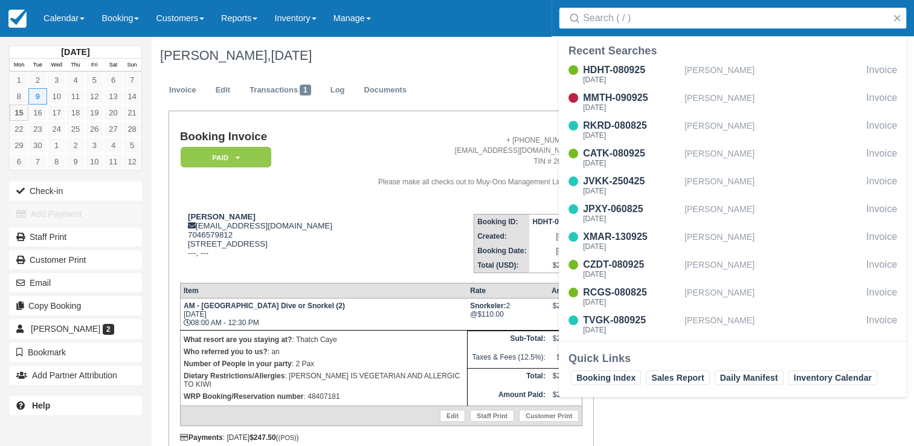
type input "48407181"
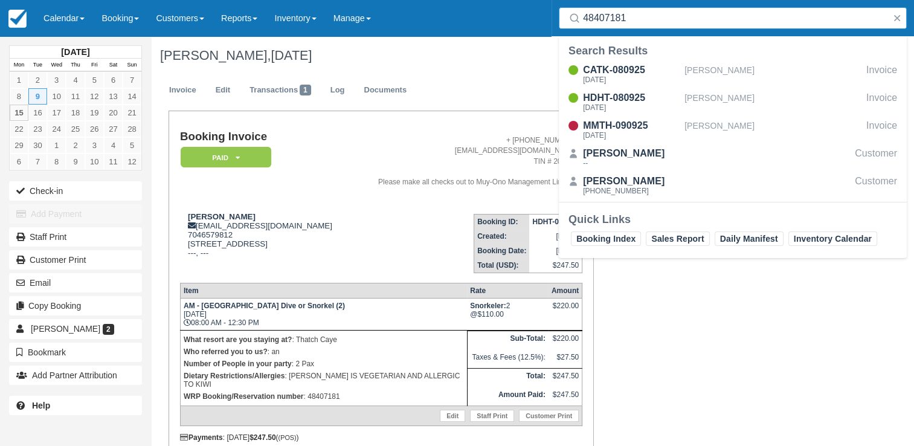
drag, startPoint x: 637, startPoint y: 18, endPoint x: 507, endPoint y: 43, distance: 132.9
click at [507, 43] on body "Menu Calendar Customer Inventory Month Week Day Booking Daily Manifest Daily Li…" at bounding box center [457, 223] width 914 height 446
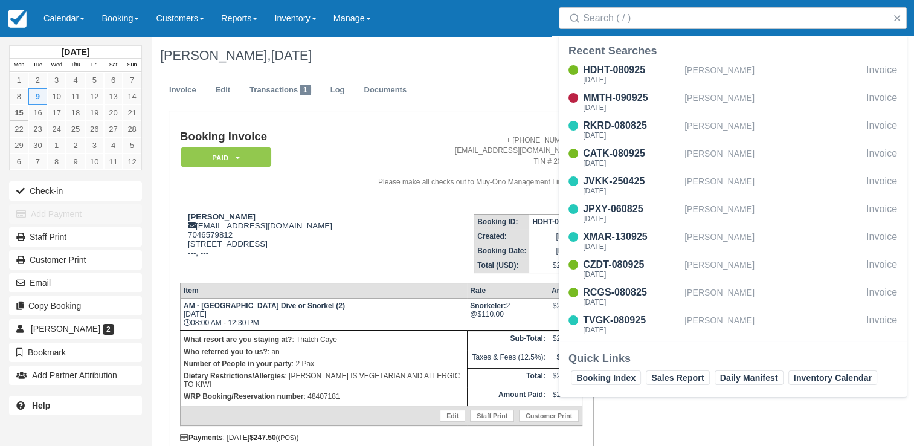
click at [507, 43] on div "[PERSON_NAME], [DATE]" at bounding box center [493, 55] width 685 height 39
click at [635, 16] on input "Search" at bounding box center [735, 18] width 304 height 22
paste input "BB25061117726560"
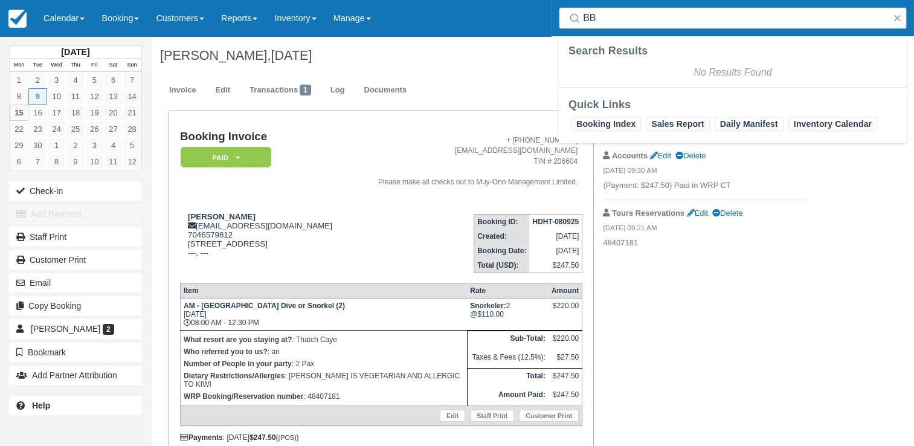
type input "B"
click at [681, 19] on input "JAMES SHIPTON" at bounding box center [735, 18] width 304 height 22
type input "J"
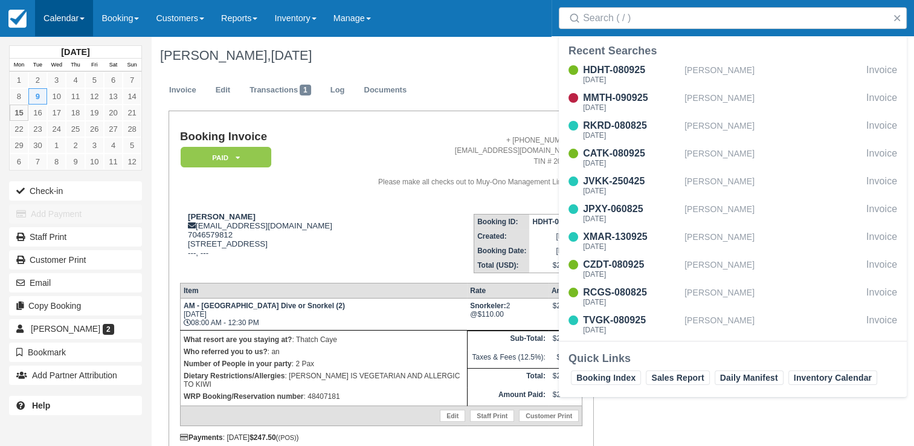
click at [68, 20] on link "Calendar" at bounding box center [64, 18] width 58 height 36
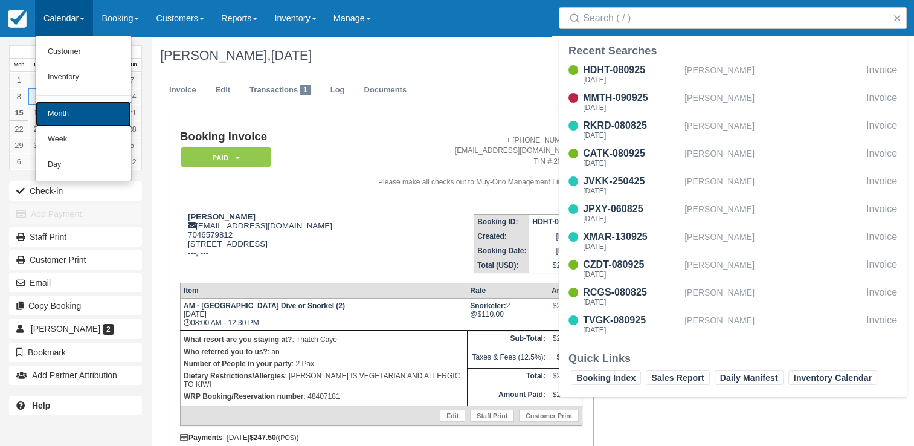
click at [68, 109] on link "Month" at bounding box center [83, 113] width 95 height 25
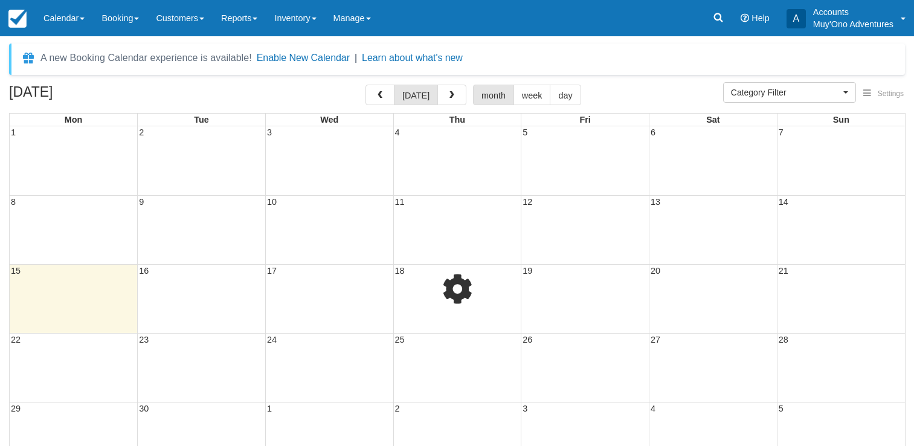
select select
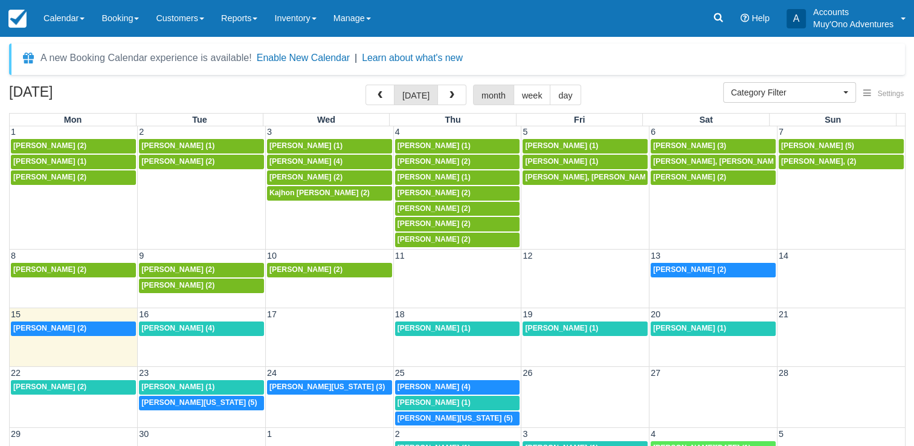
scroll to position [1, 0]
click at [707, 21] on link at bounding box center [718, 18] width 28 height 36
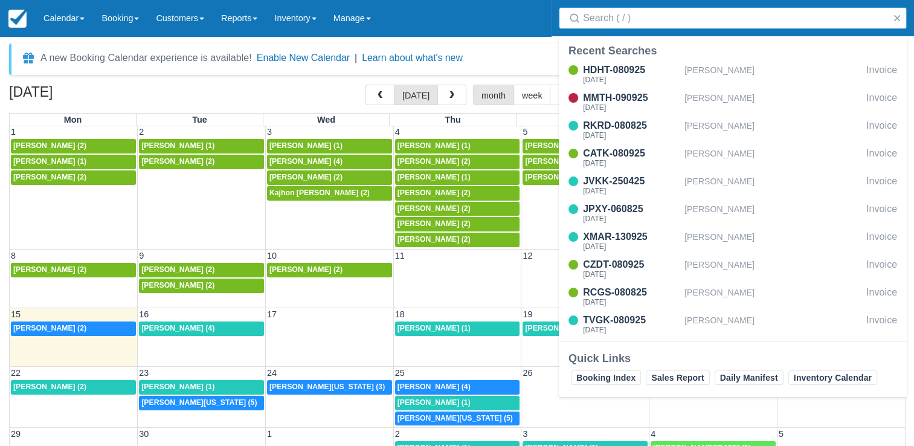
type input "V"
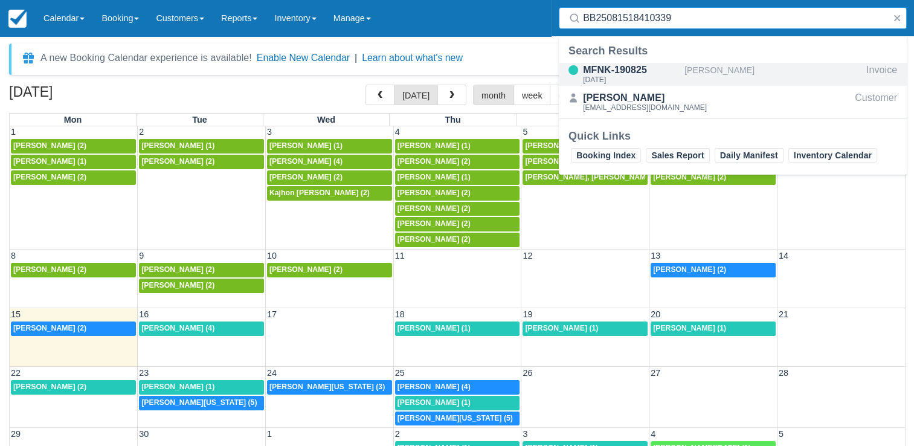
type input "BB25081518410339"
click at [701, 71] on div "[PERSON_NAME]" at bounding box center [772, 74] width 177 height 23
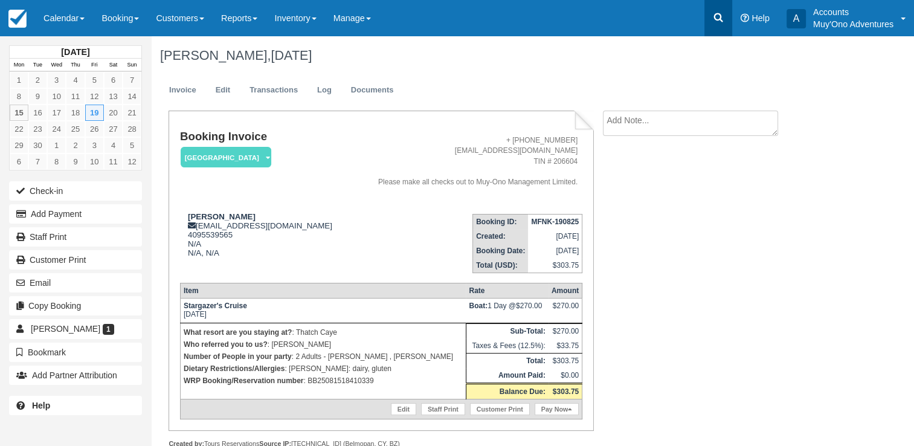
click at [717, 13] on icon at bounding box center [718, 17] width 9 height 9
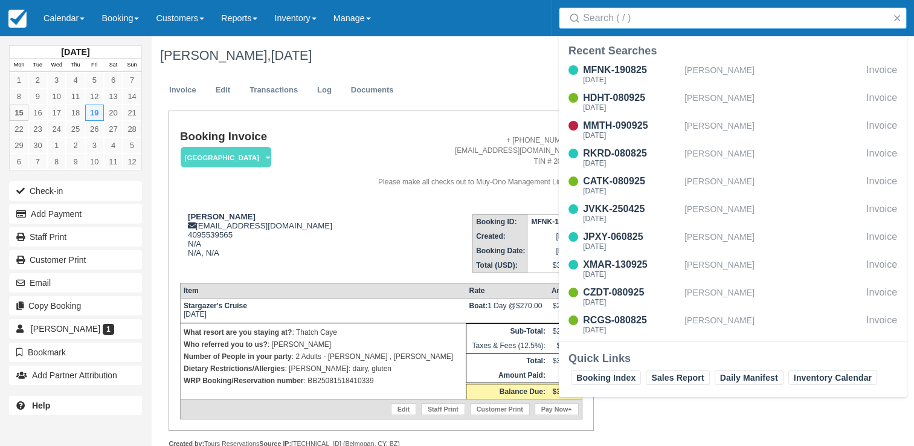
type input "BB24091215294072"
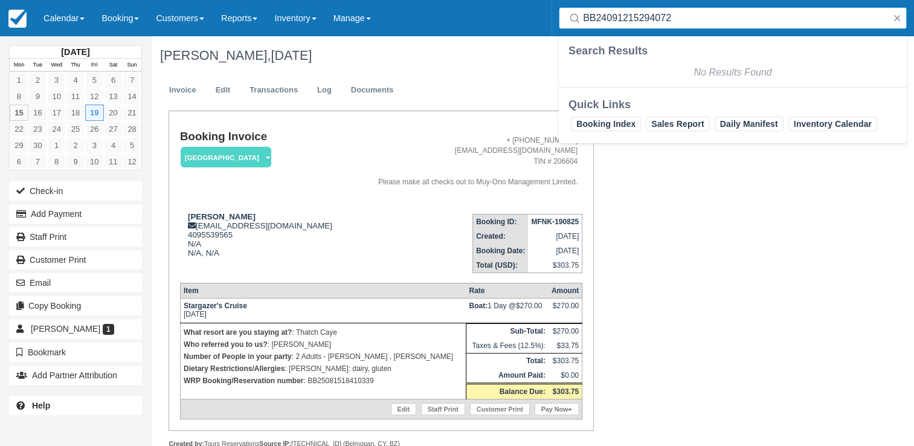
drag, startPoint x: 692, startPoint y: 18, endPoint x: 457, endPoint y: 28, distance: 235.2
click at [457, 28] on div "Menu Calendar Customer Inventory Month Week Day Booking Daily Manifest Daily Li…" at bounding box center [457, 18] width 914 height 36
type input "R"
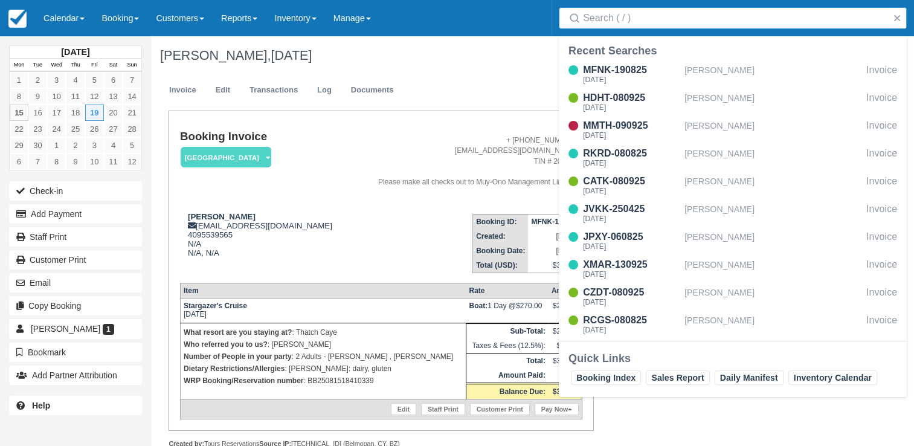
click at [685, 17] on input "Search" at bounding box center [735, 18] width 304 height 22
paste input "BB25081418401121"
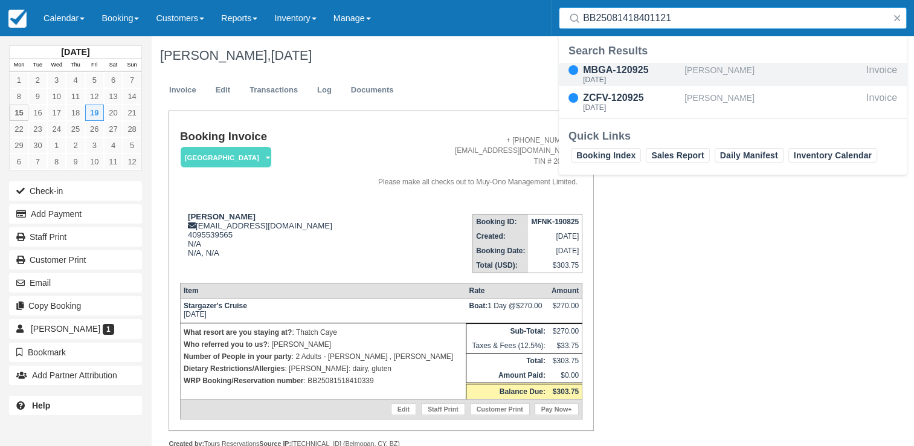
type input "BB25081418401121"
click at [669, 71] on div "MBGA-120925" at bounding box center [631, 70] width 97 height 14
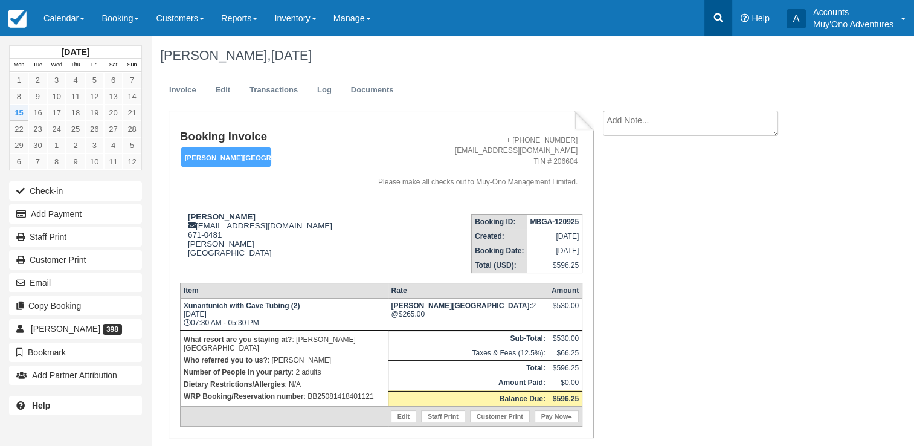
click at [710, 13] on link at bounding box center [718, 18] width 28 height 36
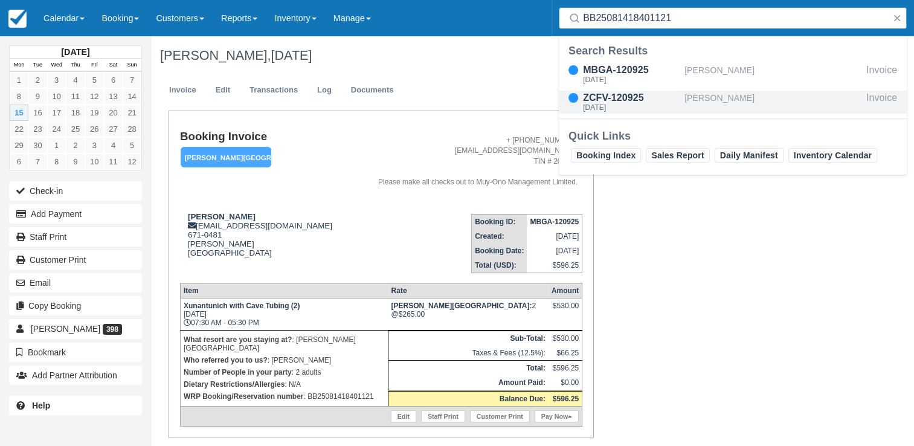
type input "BB25081418401121"
click at [650, 98] on div "ZCFV-120925" at bounding box center [631, 98] width 97 height 14
